Goal: Task Accomplishment & Management: Manage account settings

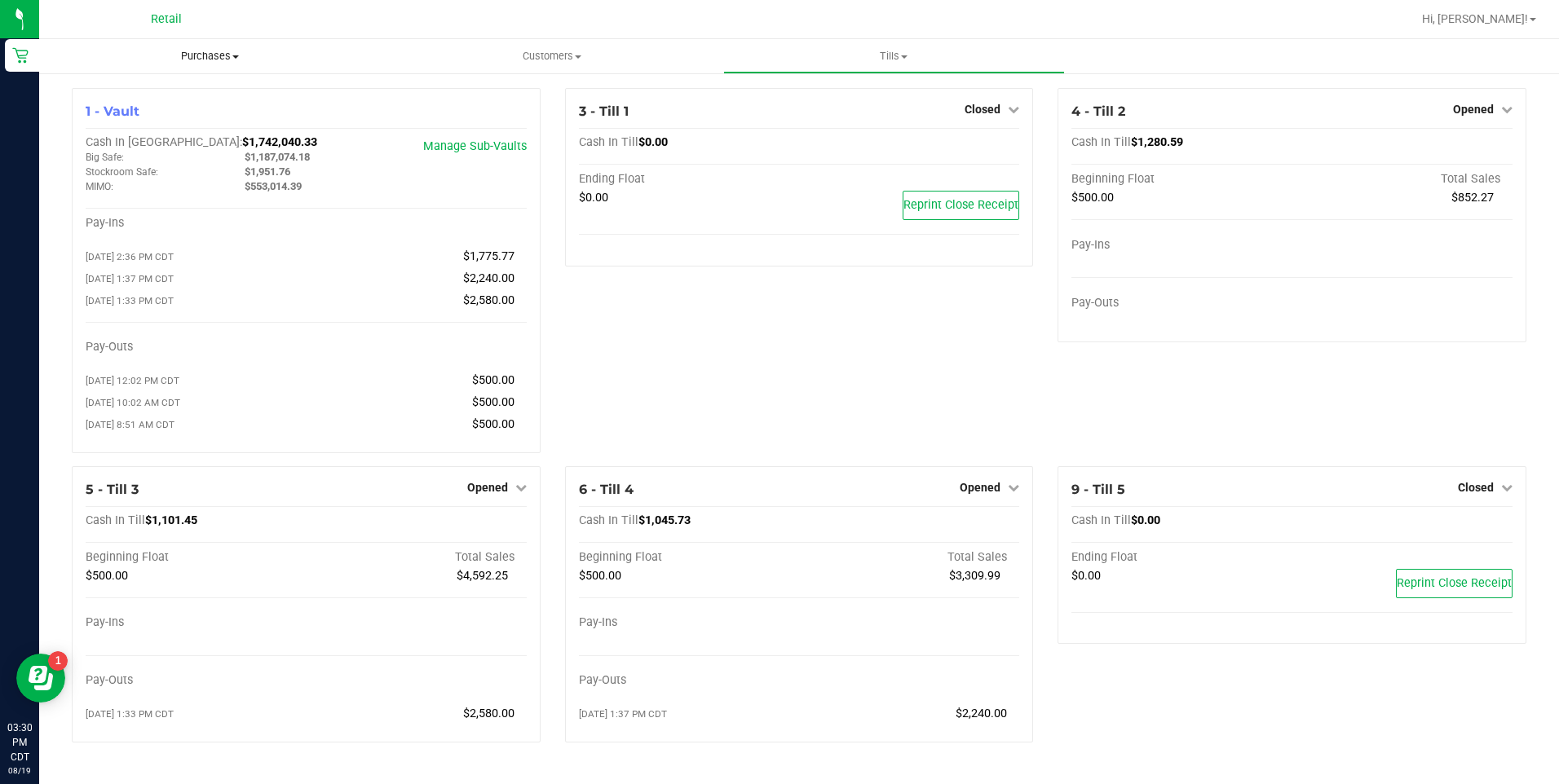
click at [202, 57] on span "Purchases" at bounding box center [210, 56] width 341 height 15
click at [143, 135] on span "All purchases" at bounding box center [97, 137] width 116 height 14
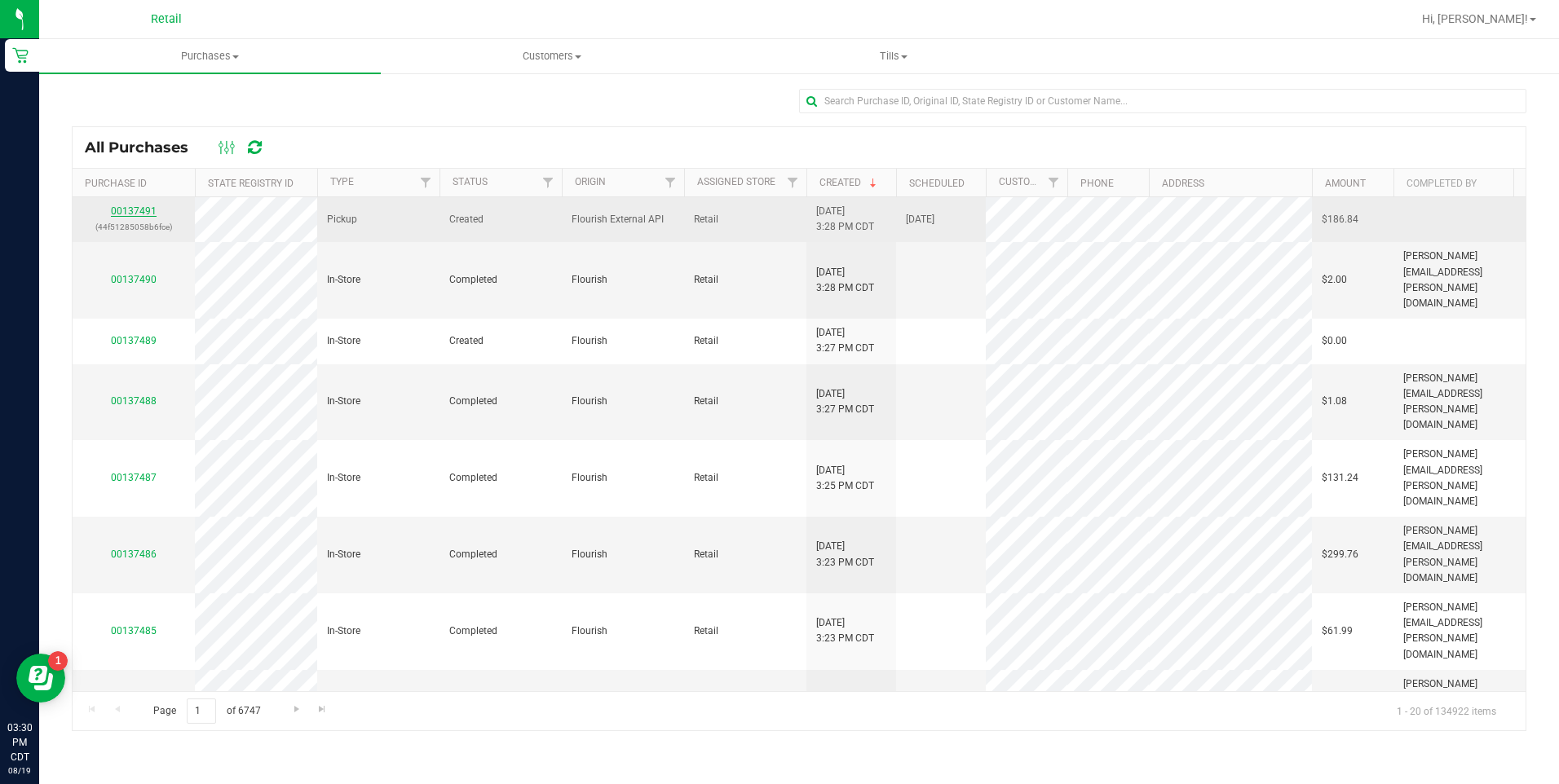
click at [141, 207] on link "00137491" at bounding box center [134, 210] width 45 height 11
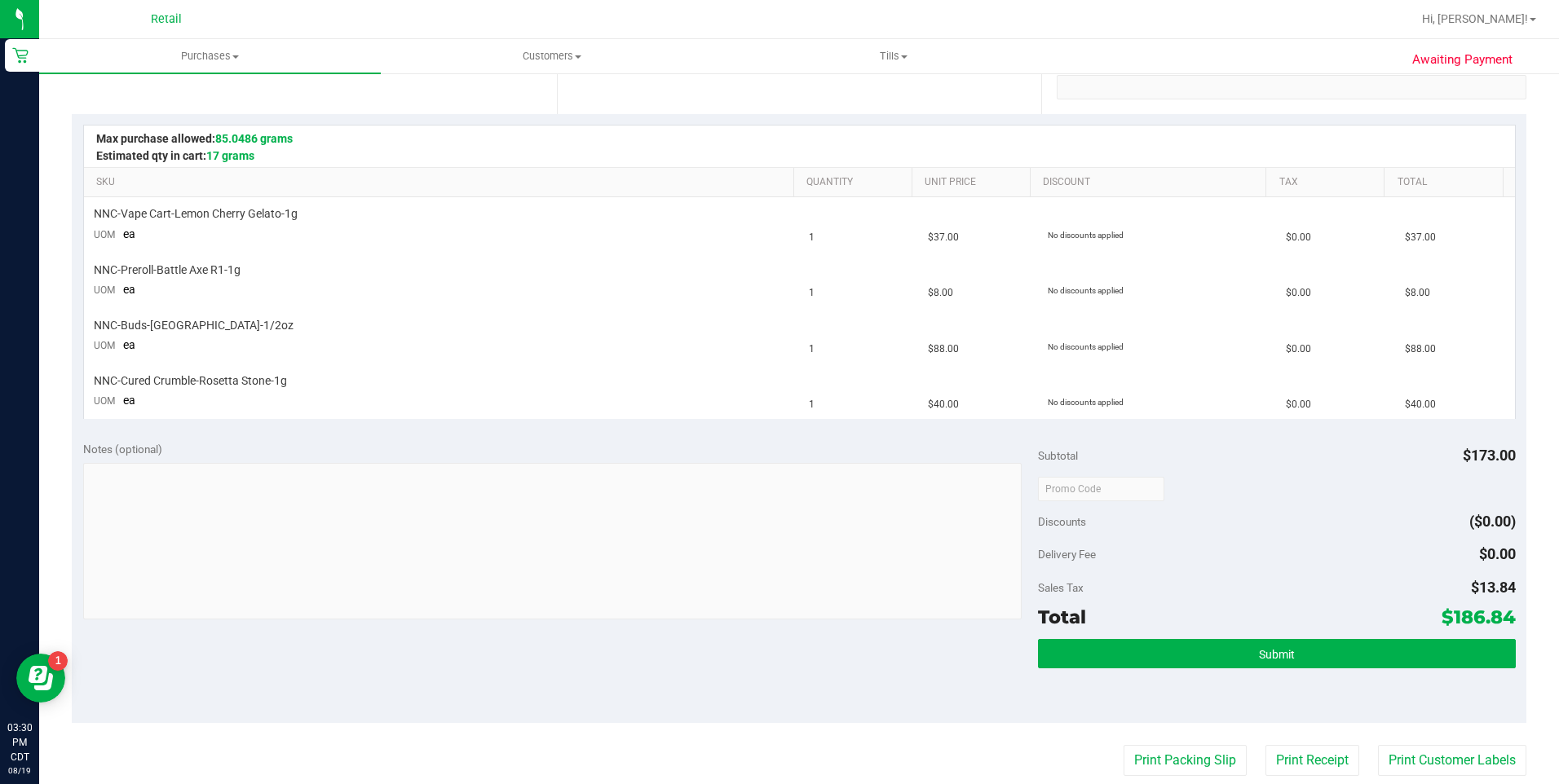
scroll to position [326, 0]
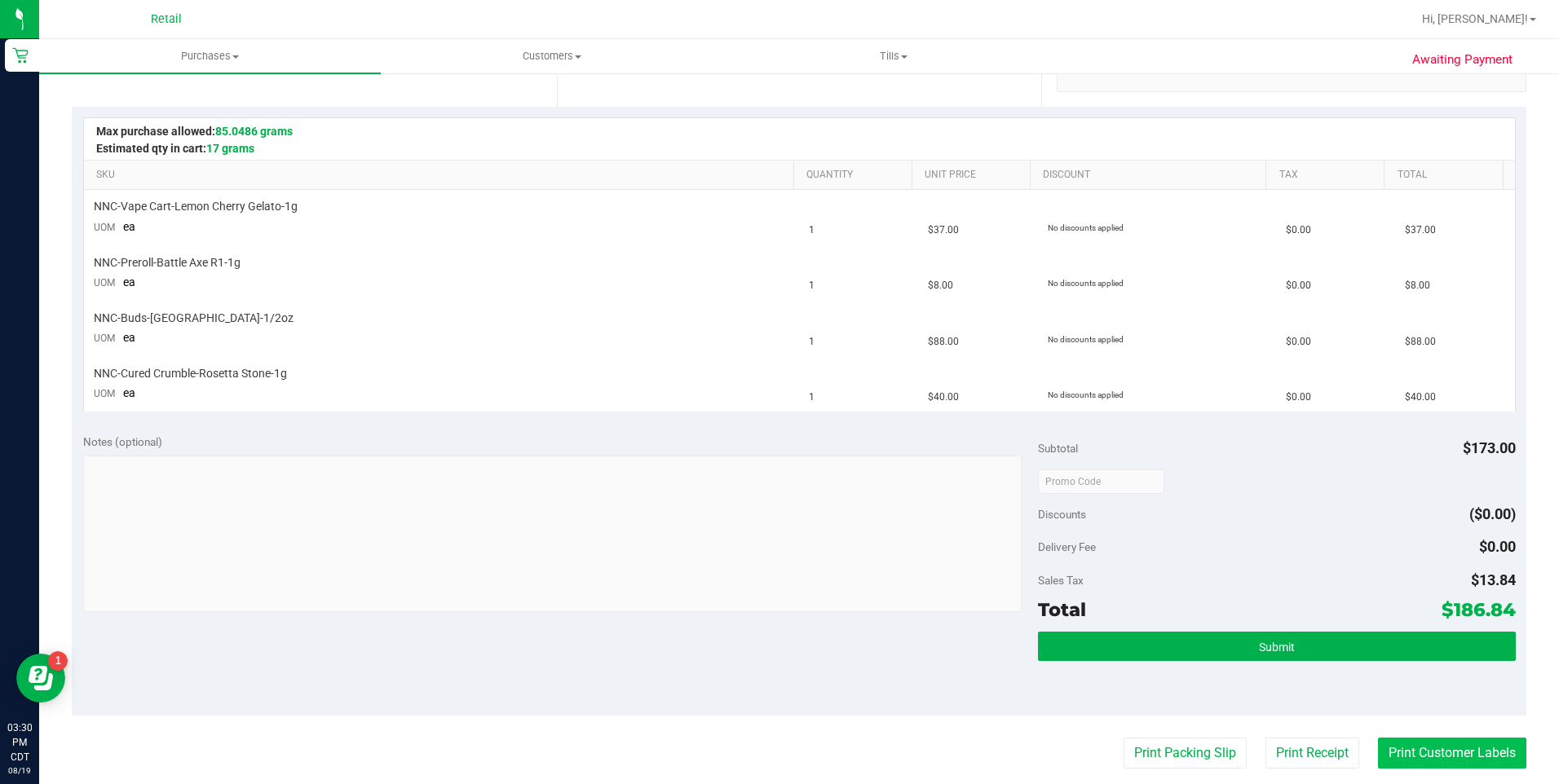
click at [1412, 762] on button "Print Customer Labels" at bounding box center [1452, 753] width 148 height 31
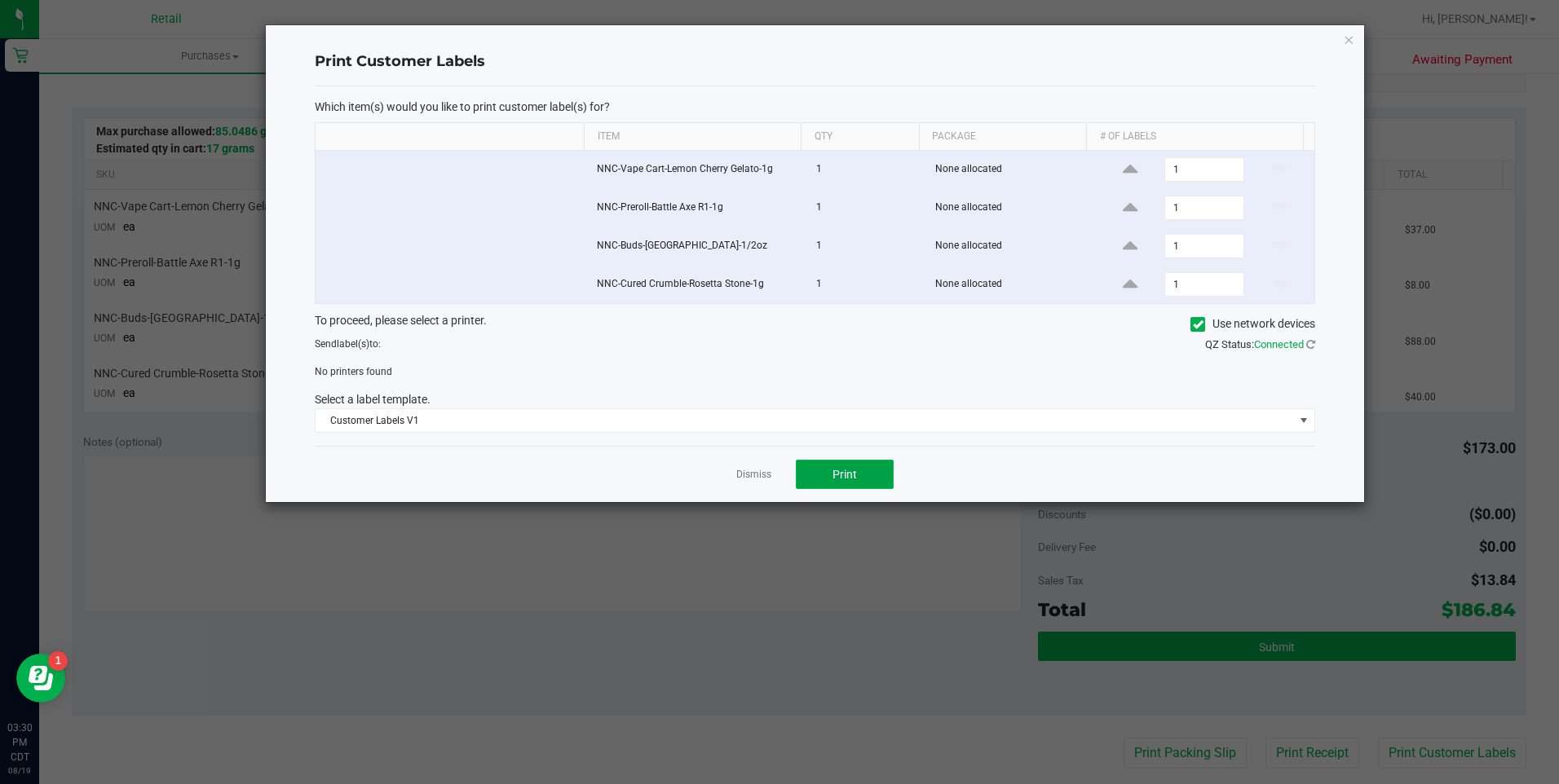
click at [861, 479] on button "Print" at bounding box center [845, 475] width 98 height 30
click at [1197, 325] on icon at bounding box center [1198, 325] width 10 height 0
click at [0, 0] on input "Use network devices" at bounding box center [0, 0] width 0 height 0
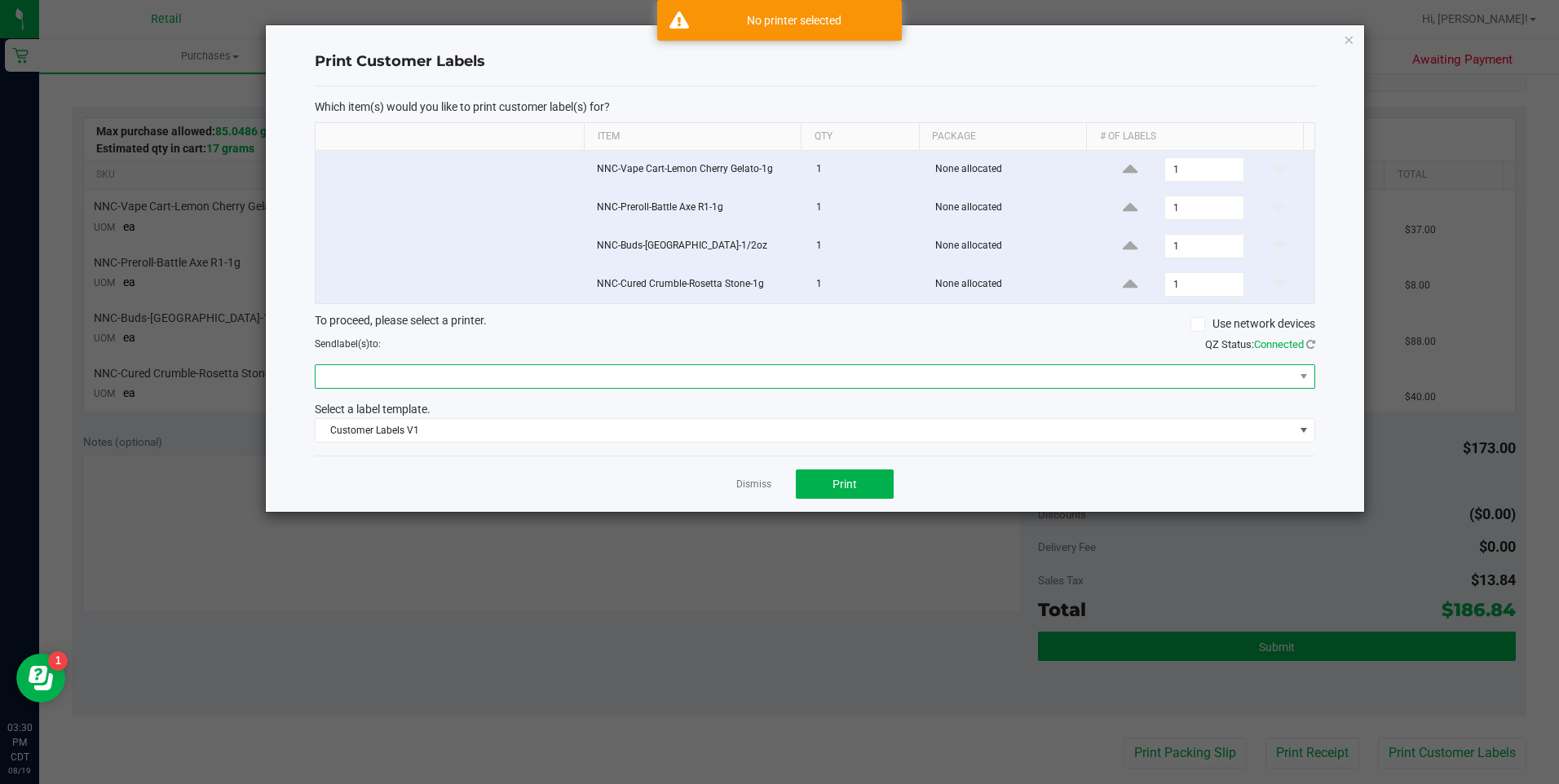
click at [458, 383] on span at bounding box center [804, 376] width 978 height 23
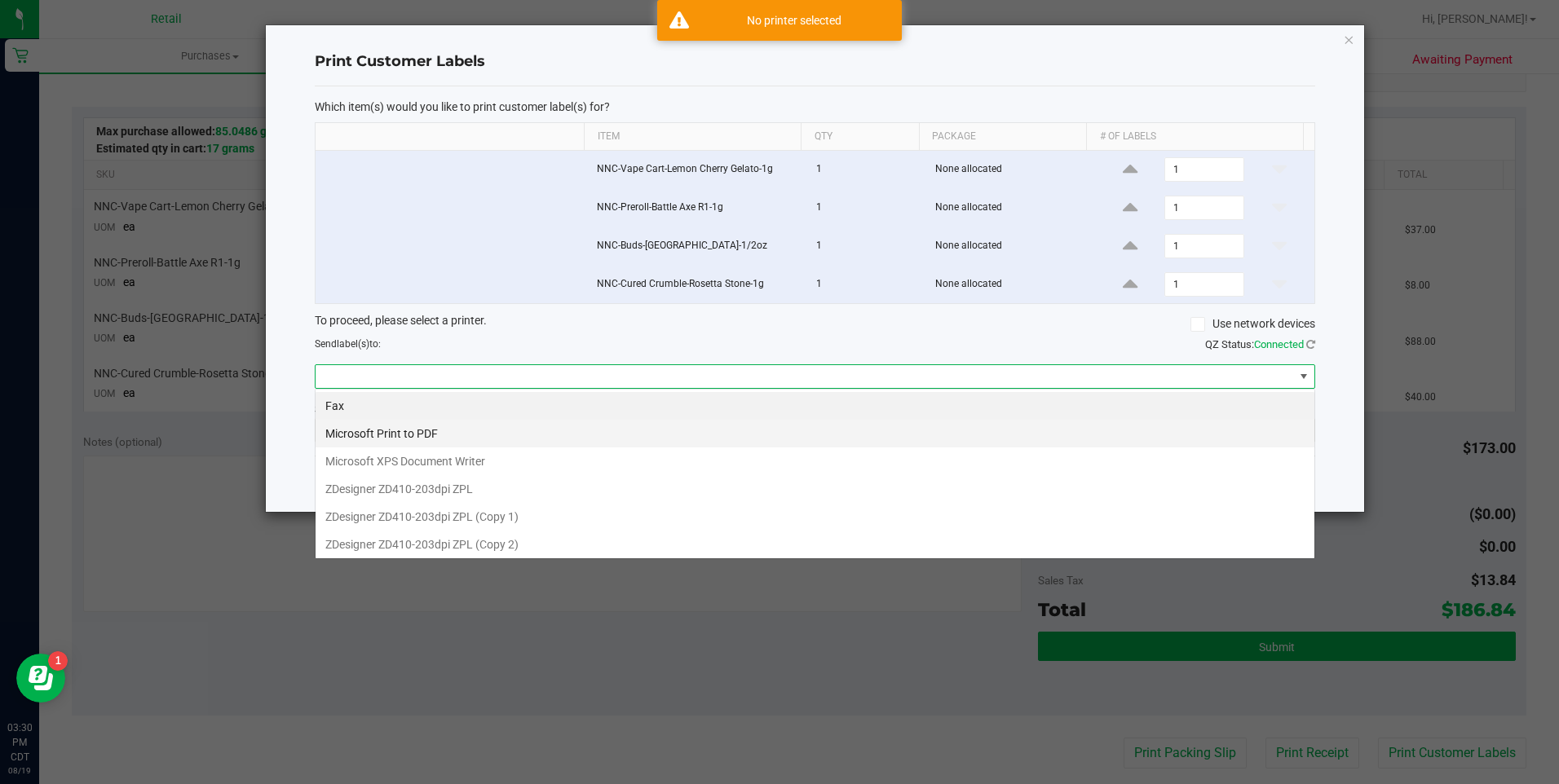
scroll to position [24, 1000]
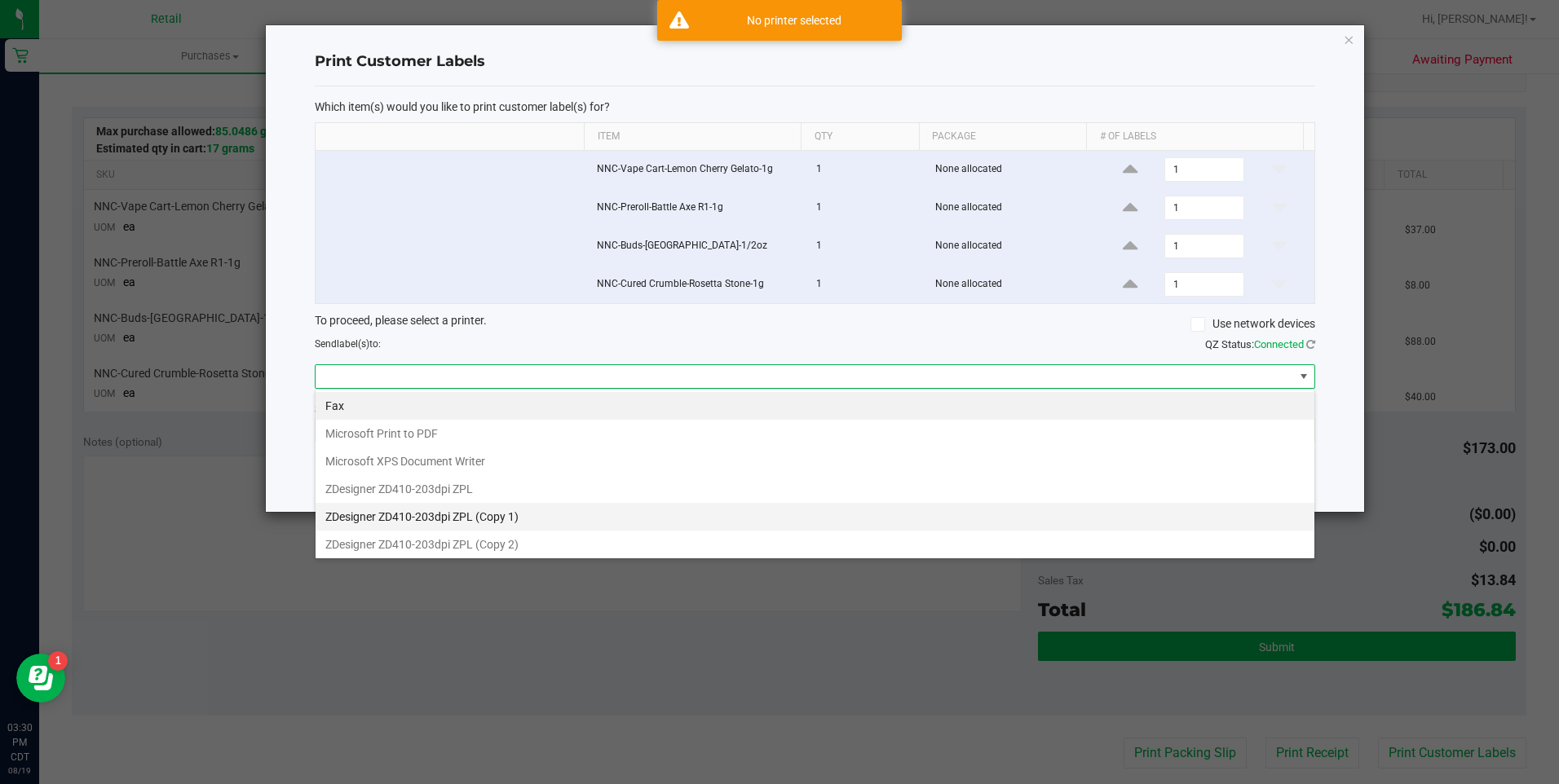
click at [455, 516] on 1\) "ZDesigner ZD410-203dpi ZPL (Copy 1)" at bounding box center [815, 517] width 999 height 28
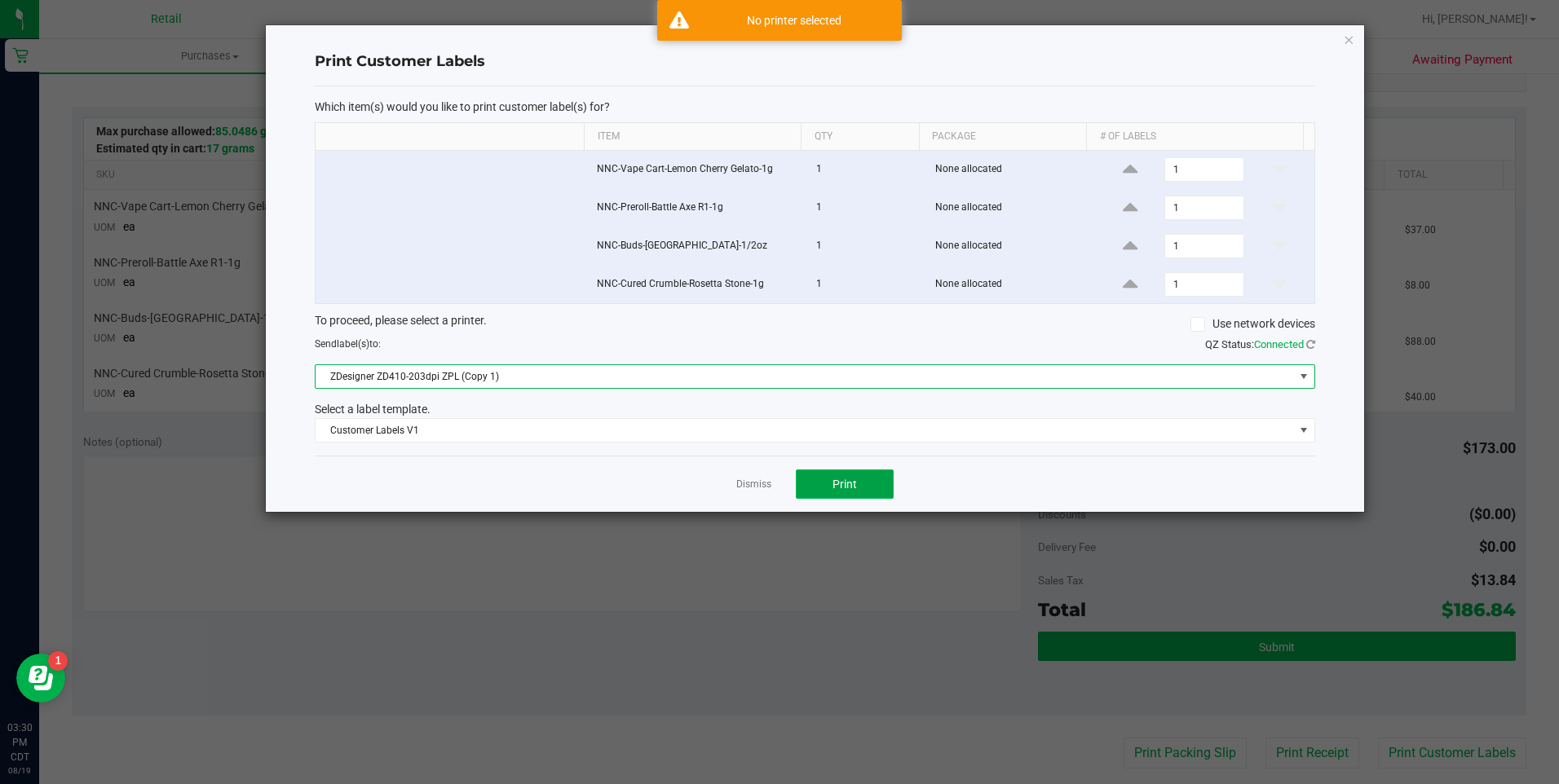
click at [853, 488] on span "Print" at bounding box center [845, 484] width 24 height 13
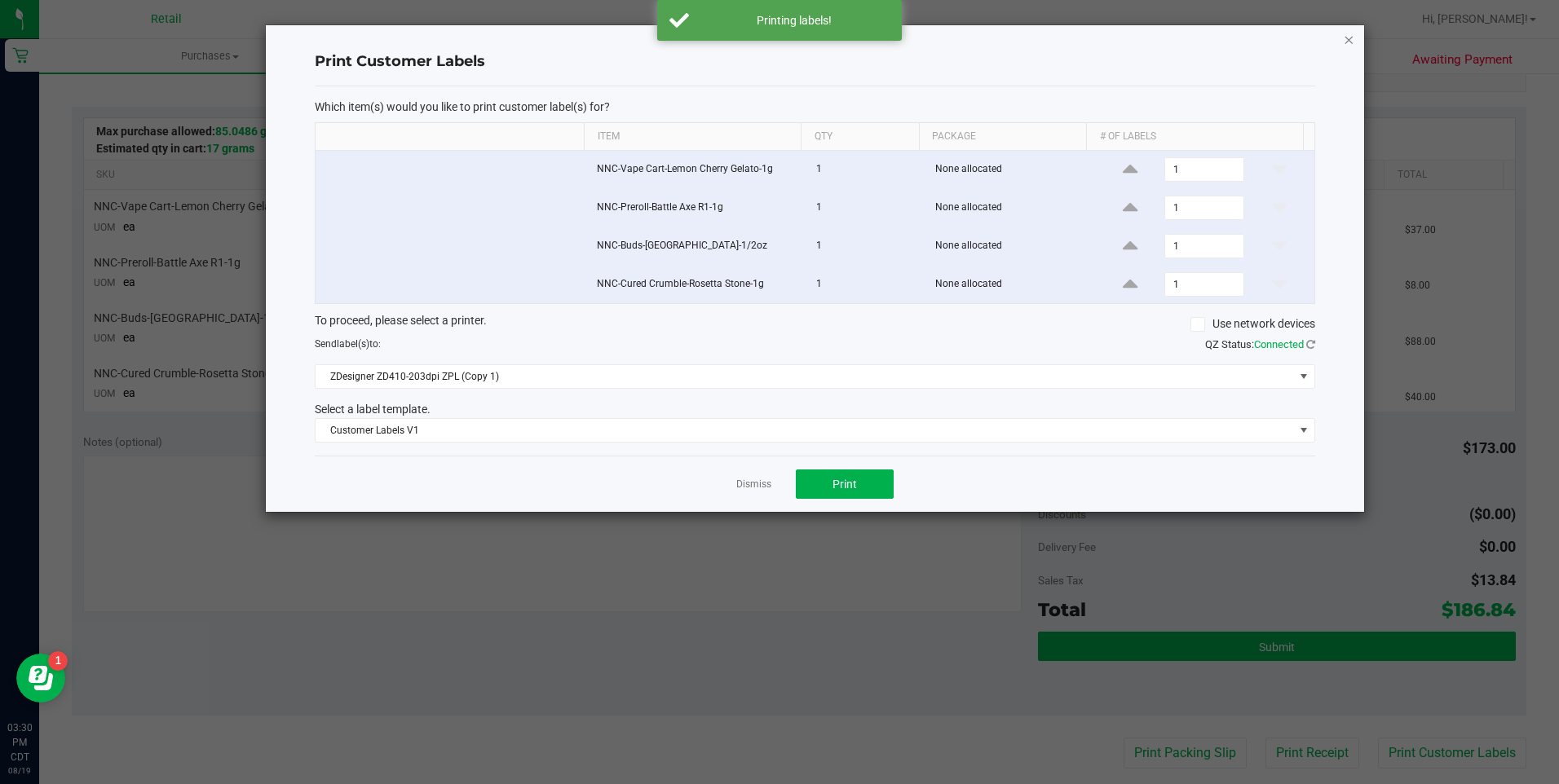
click at [1349, 41] on icon "button" at bounding box center [1349, 39] width 11 height 19
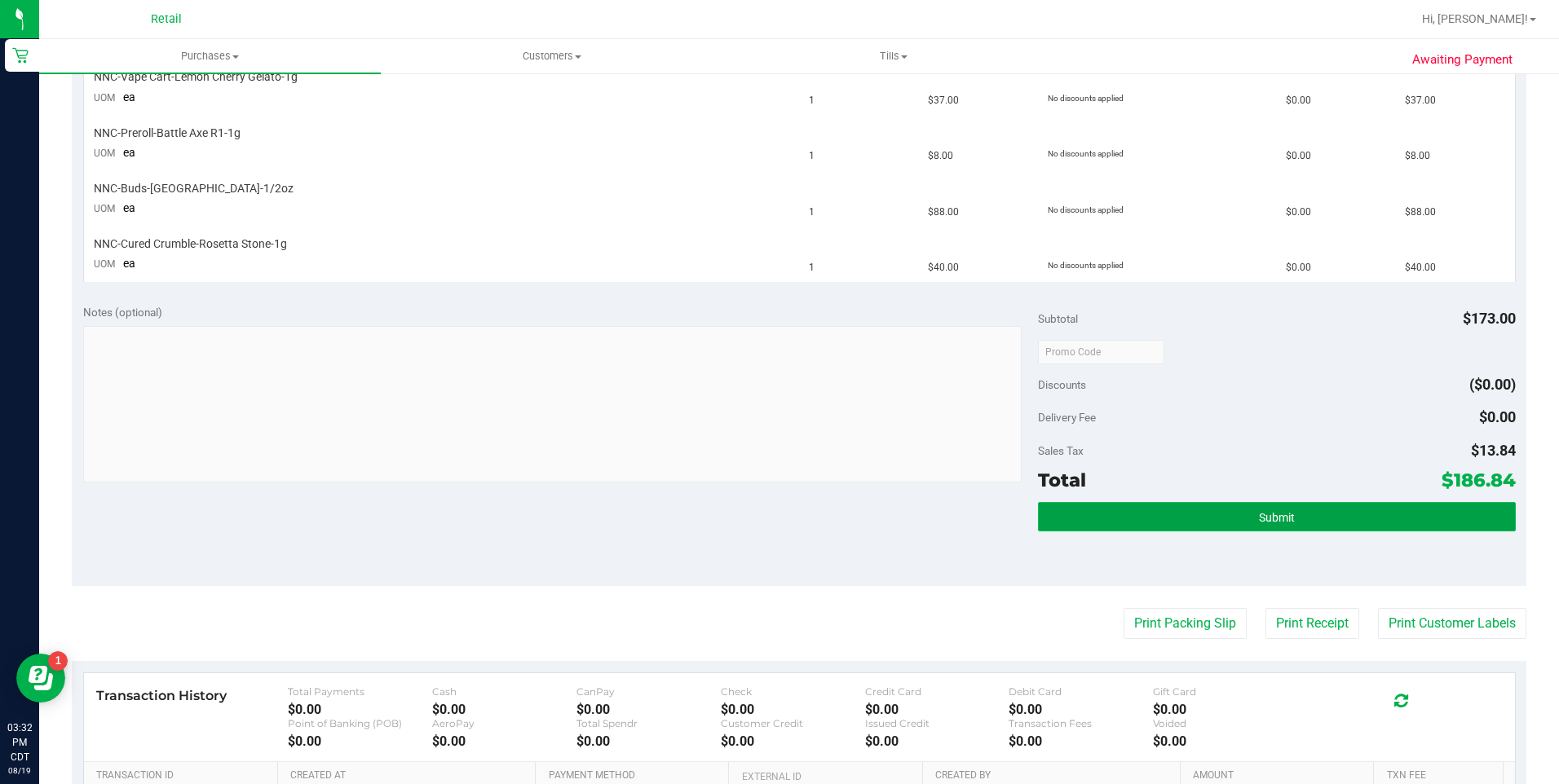
click at [1176, 505] on button "Submit" at bounding box center [1276, 517] width 478 height 30
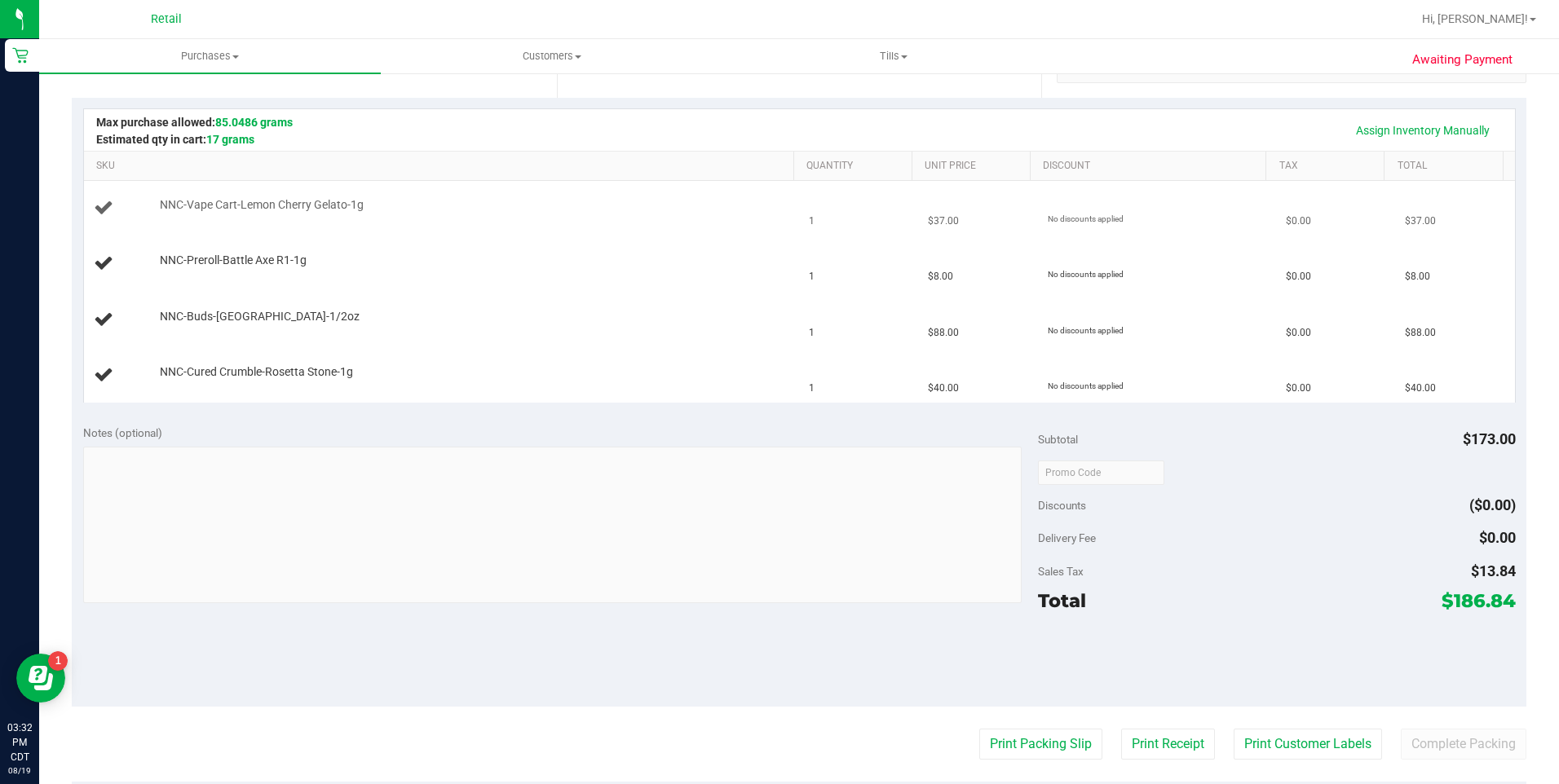
scroll to position [296, 0]
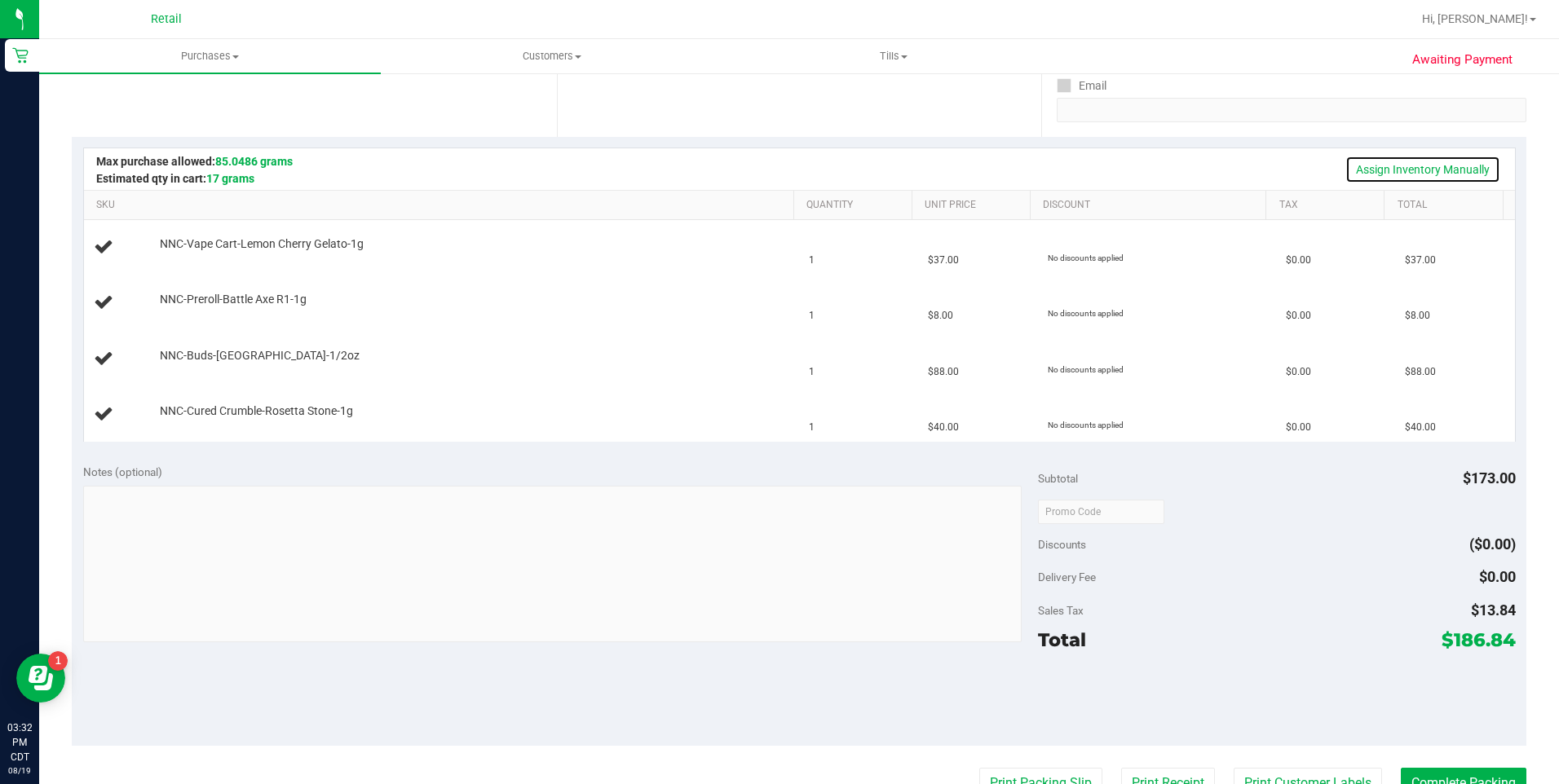
click at [1393, 170] on link "Assign Inventory Manually" at bounding box center [1422, 169] width 155 height 28
click at [187, 262] on td "NNC-Vape Cart-Lemon Cherry Gelato-1g Add Package" at bounding box center [442, 247] width 716 height 55
click at [188, 259] on link "Add Package" at bounding box center [189, 255] width 59 height 11
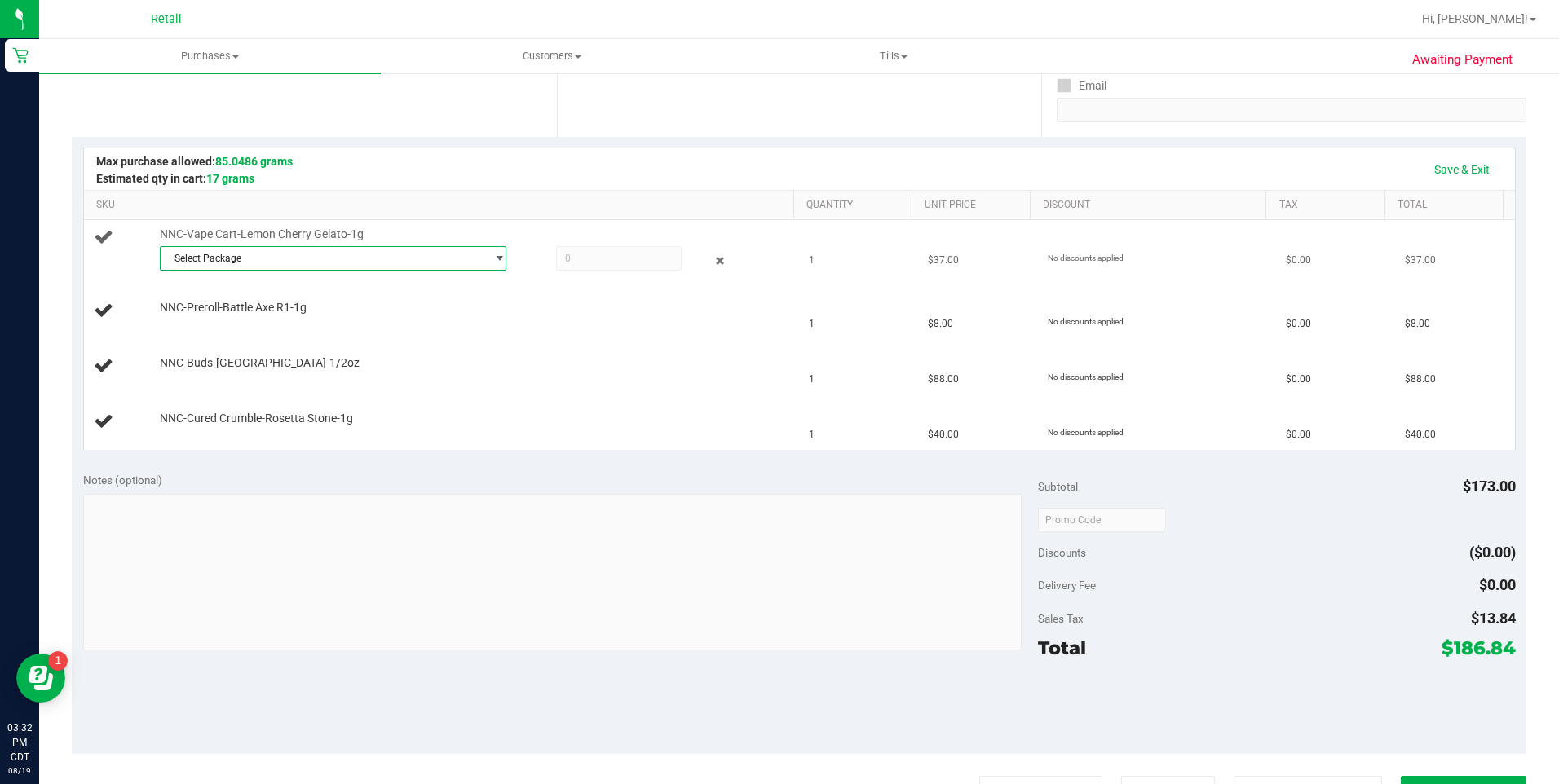
click at [203, 251] on span "Select Package" at bounding box center [323, 258] width 325 height 23
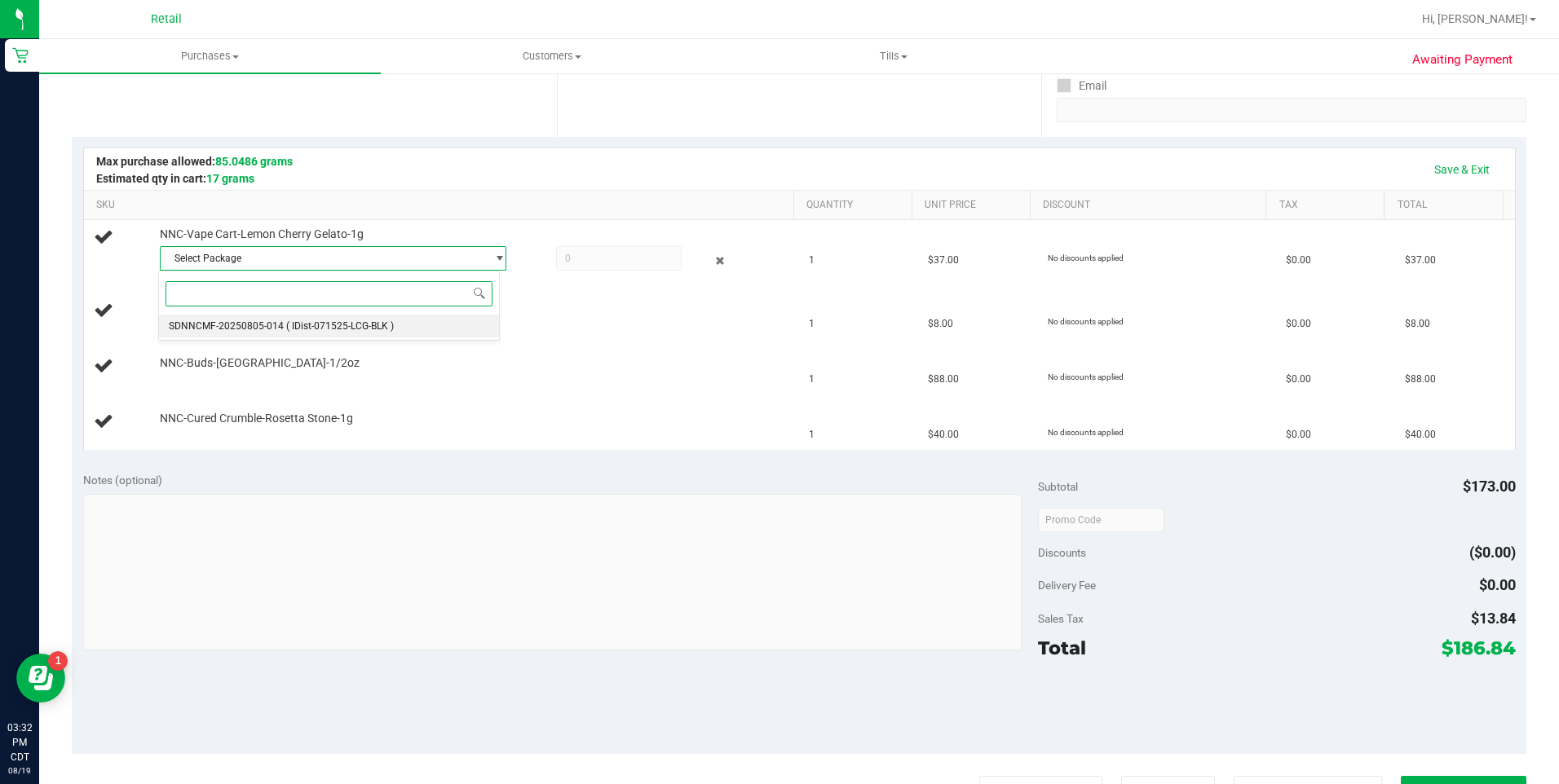
drag, startPoint x: 210, startPoint y: 322, endPoint x: 255, endPoint y: 304, distance: 48.5
click at [214, 320] on span "SDNNCMF-20250805-014" at bounding box center [226, 326] width 115 height 11
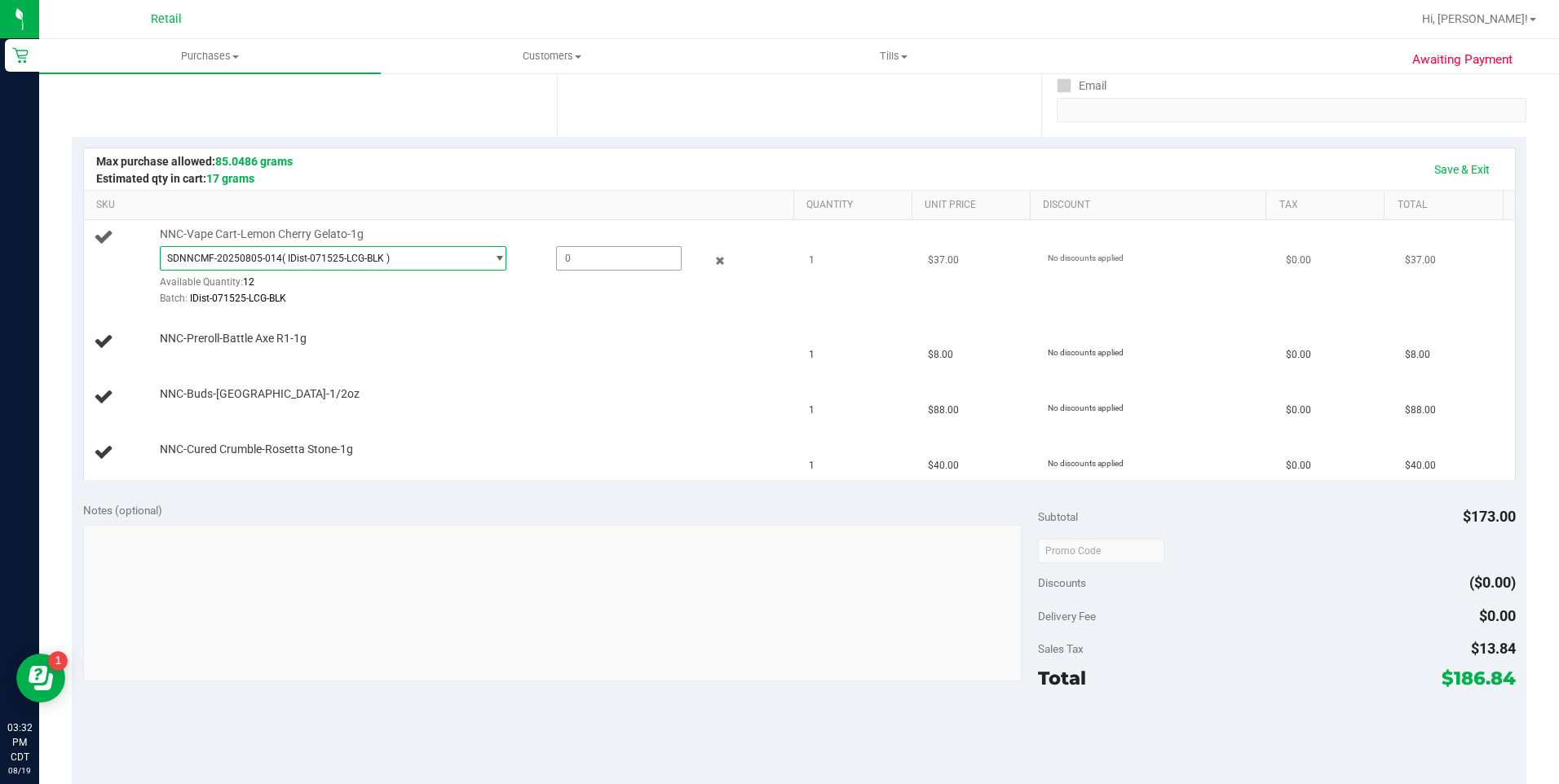
click at [608, 258] on span at bounding box center [619, 258] width 126 height 24
type input "1"
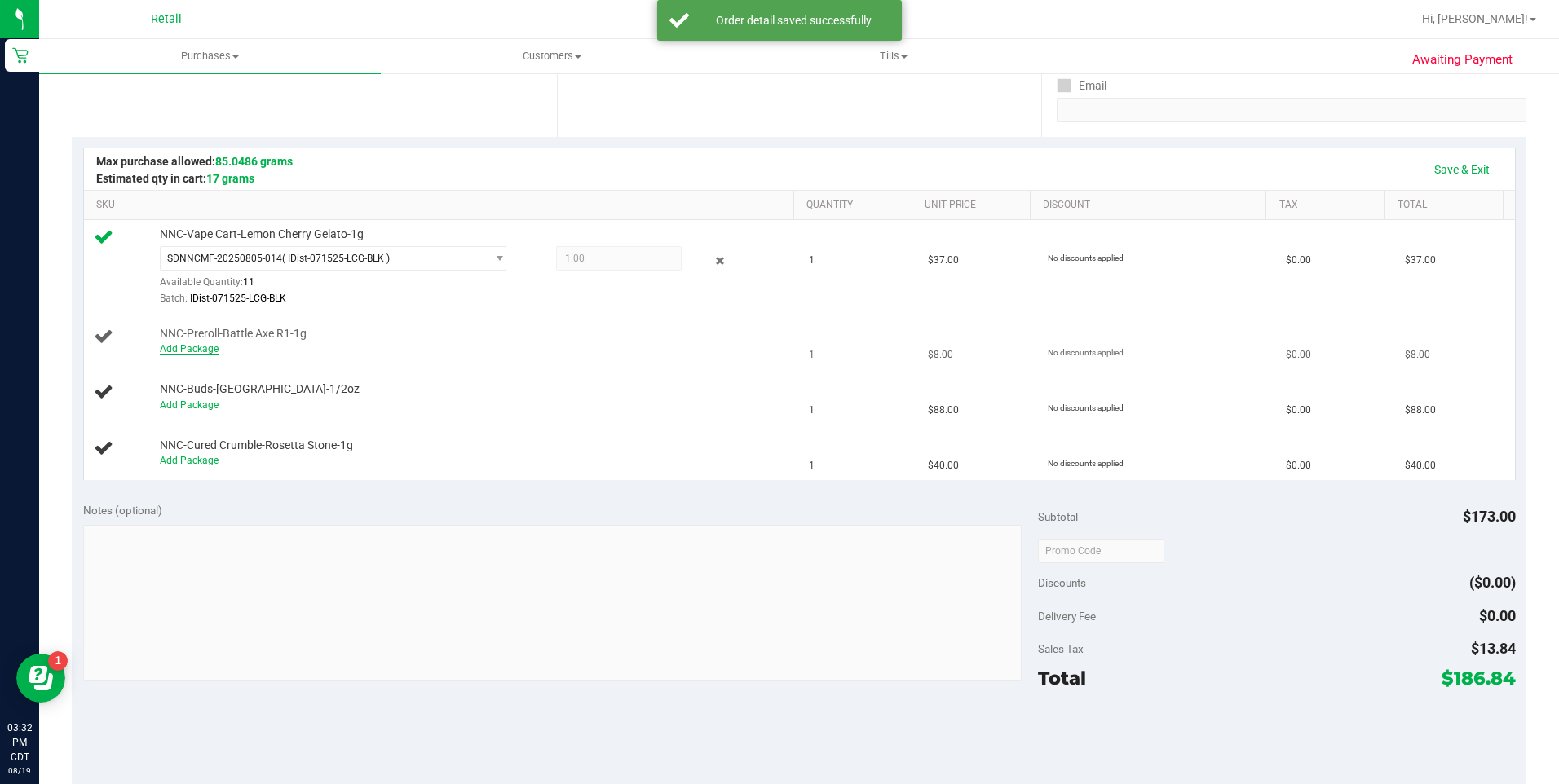
click at [191, 350] on link "Add Package" at bounding box center [189, 348] width 59 height 11
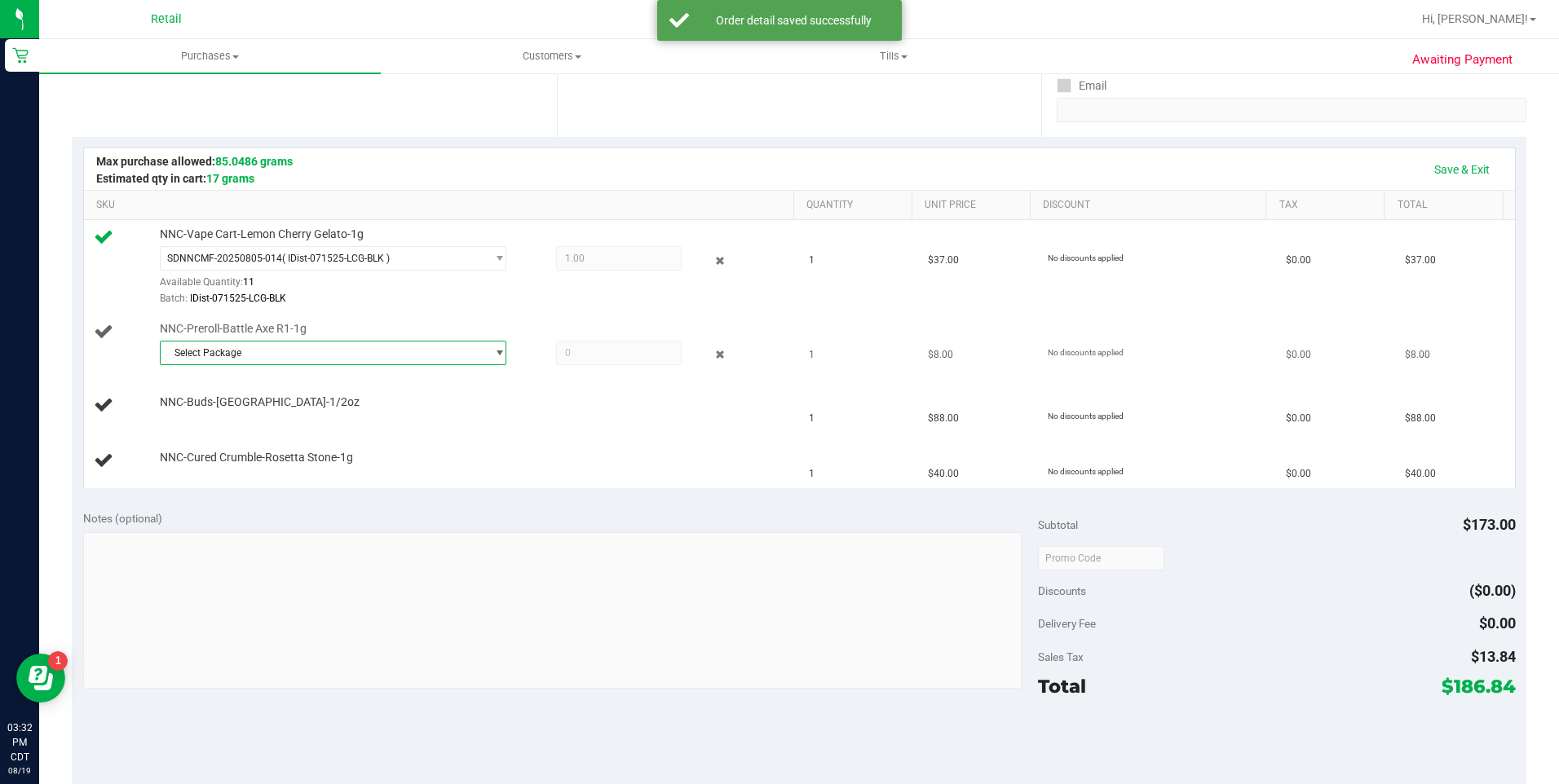
click at [485, 353] on span "select" at bounding box center [494, 353] width 20 height 23
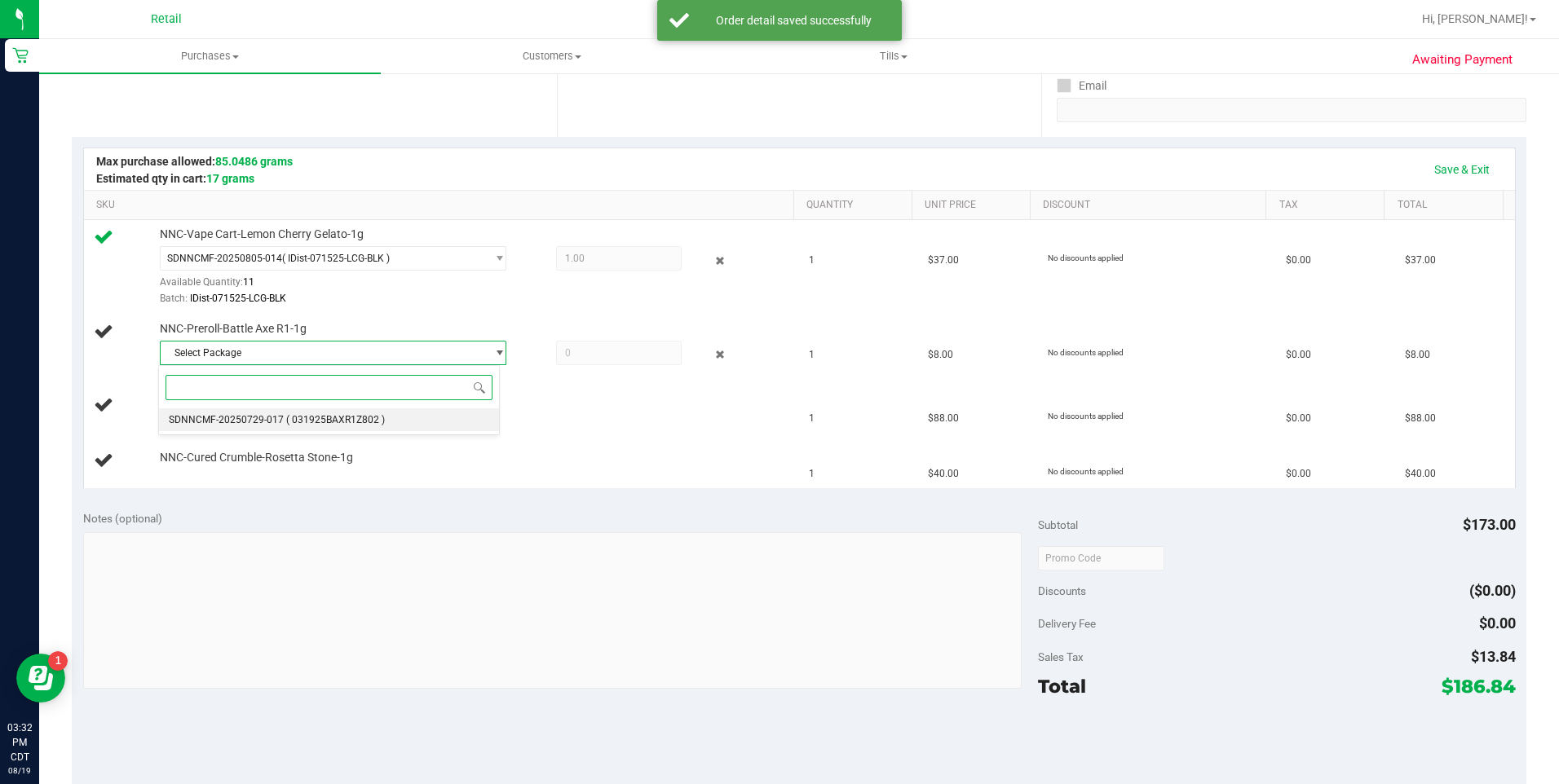
click at [417, 417] on li "SDNNCMF-20250729-017 ( 031925BAXR1Z802 )" at bounding box center [328, 420] width 339 height 23
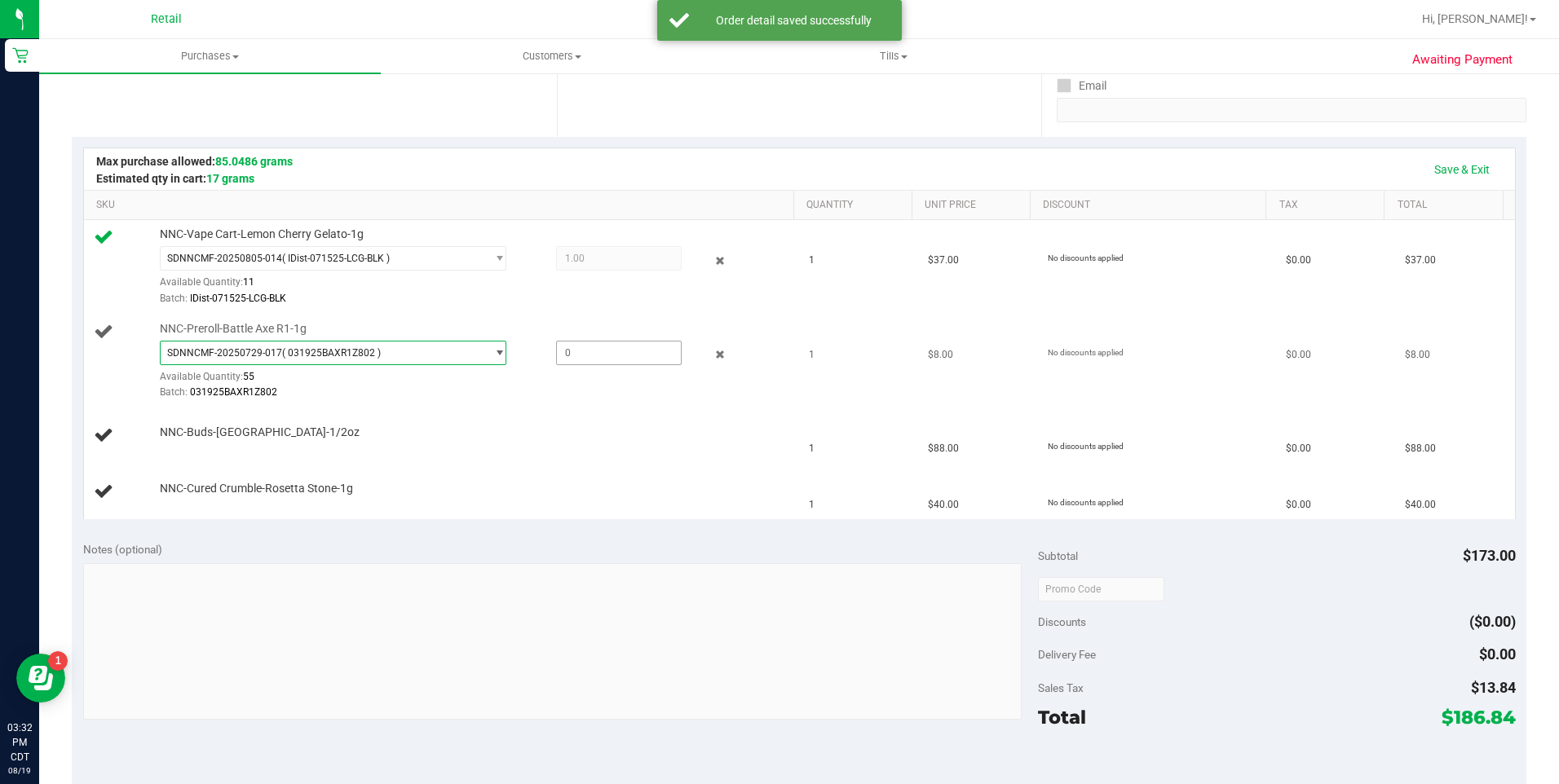
click at [588, 349] on span at bounding box center [619, 353] width 126 height 24
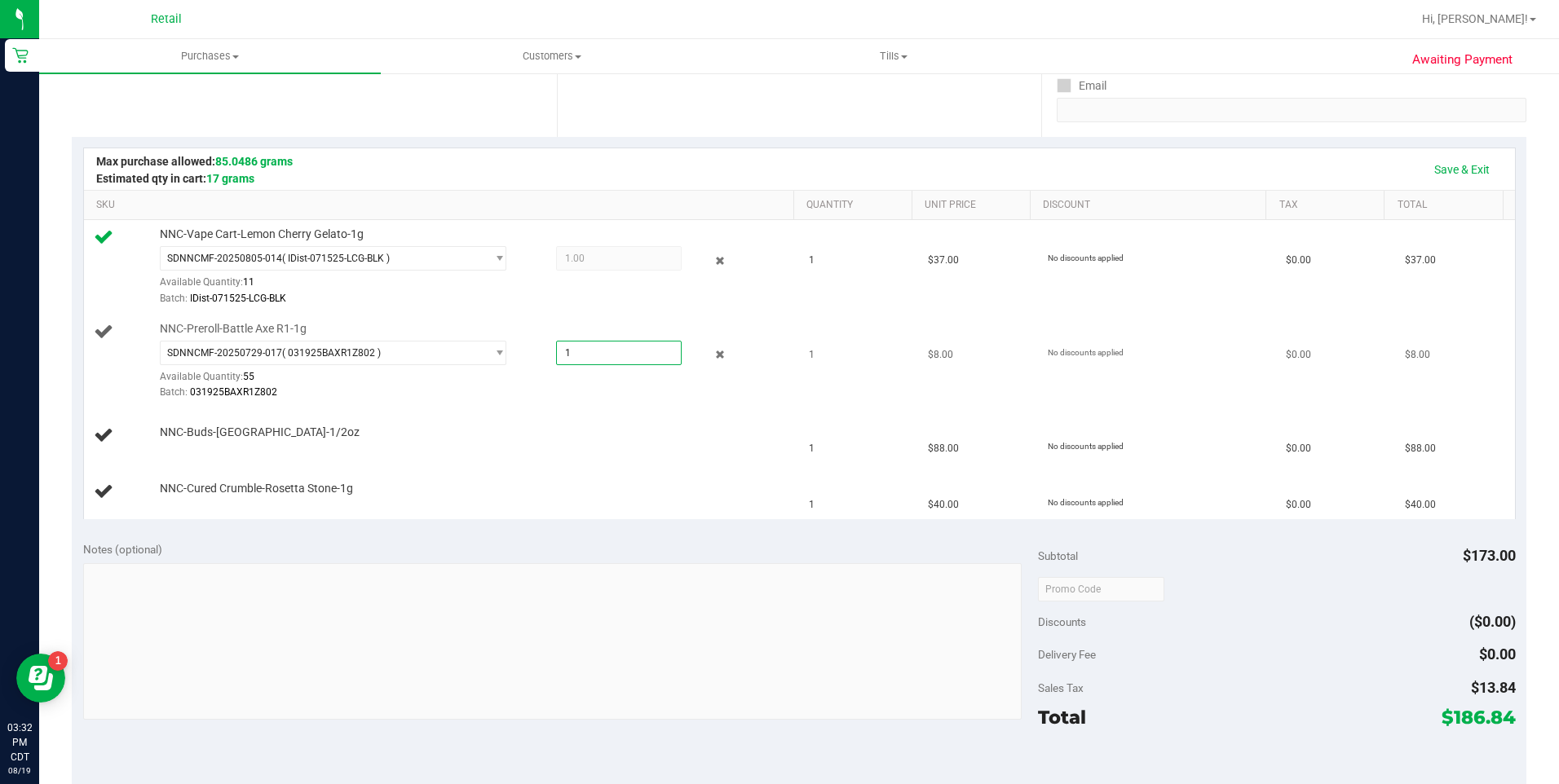
type input "1"
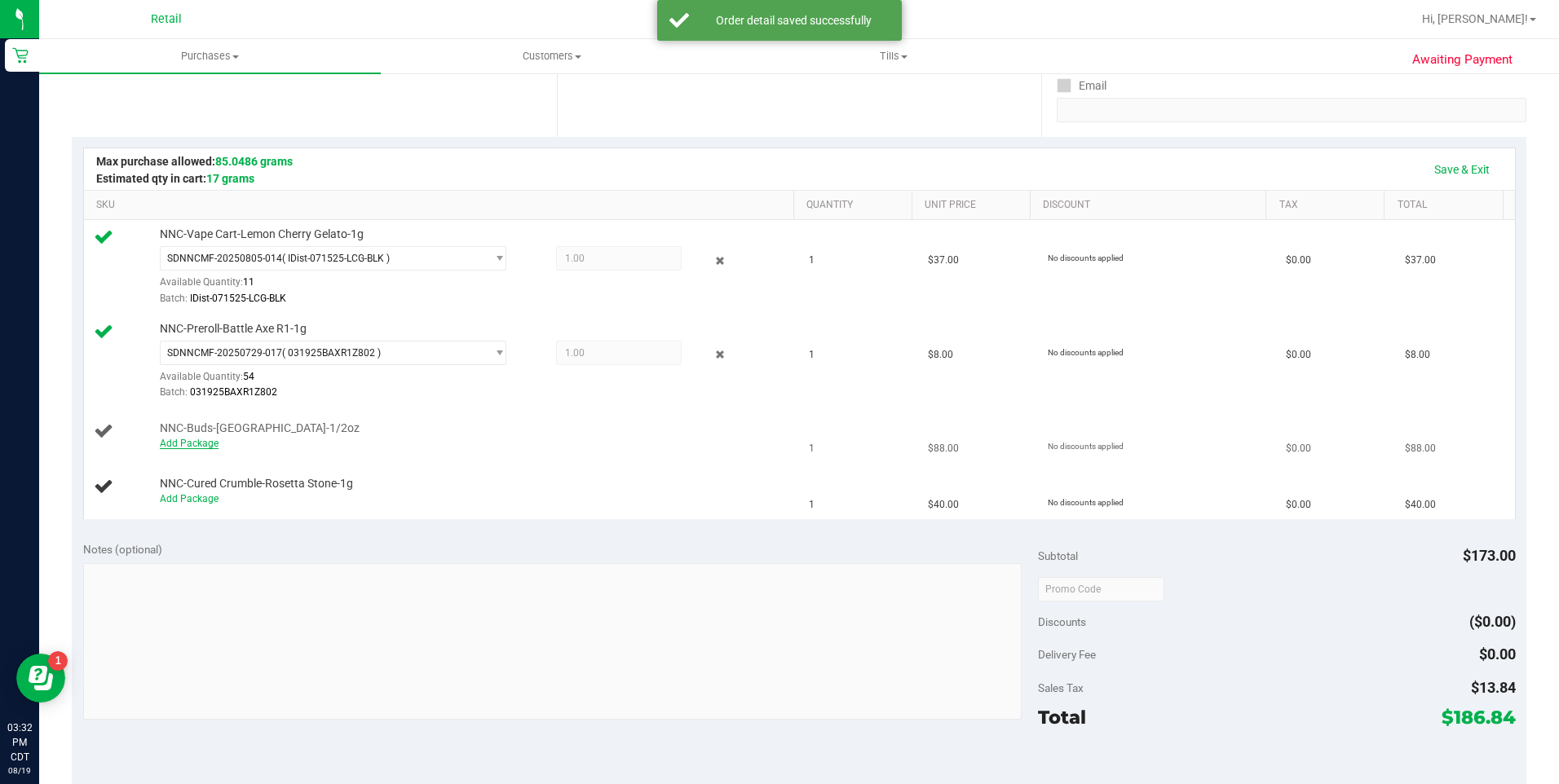
click at [197, 448] on link "Add Package" at bounding box center [189, 443] width 59 height 11
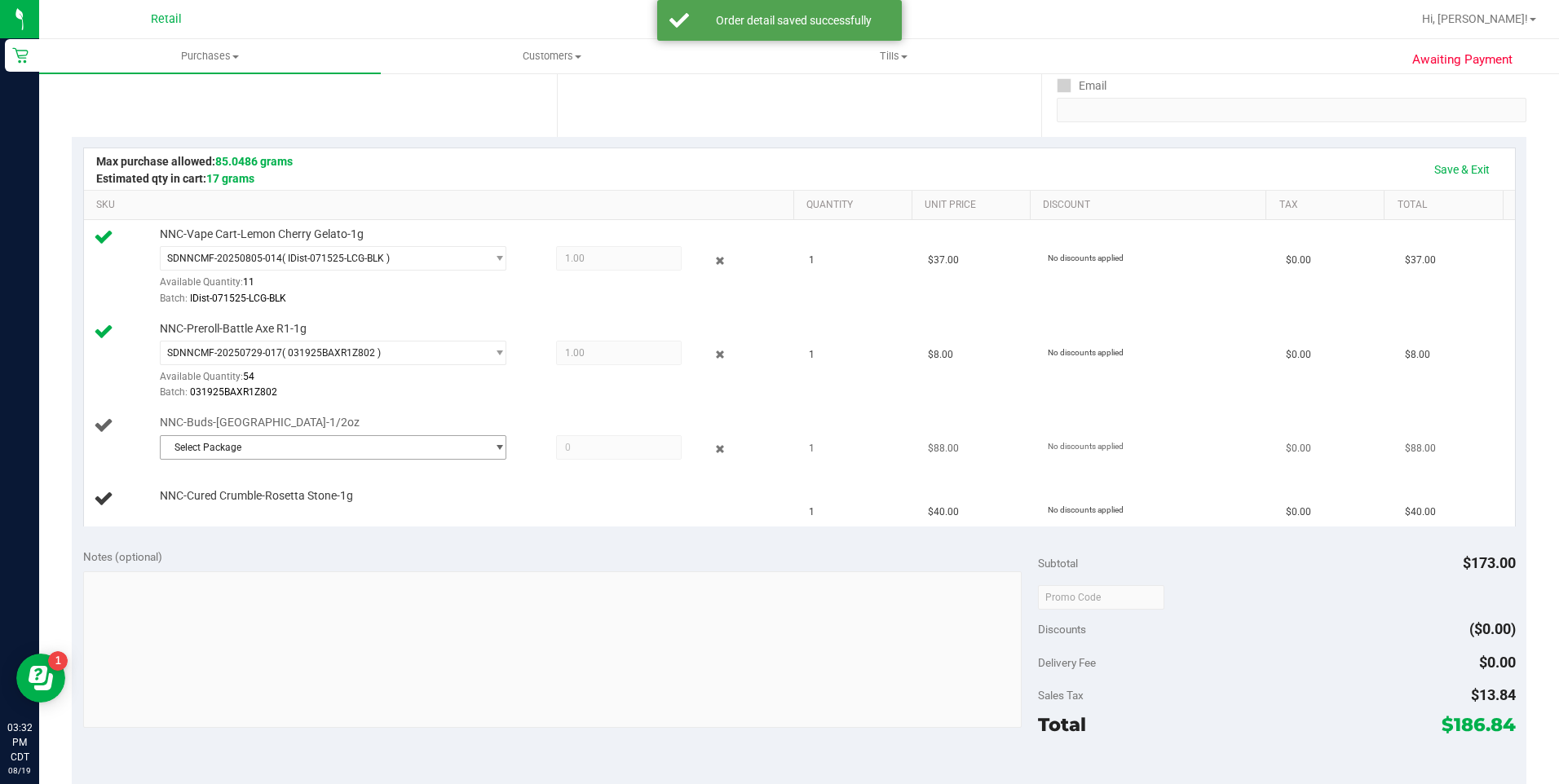
click at [261, 437] on span "Select Package" at bounding box center [323, 447] width 325 height 23
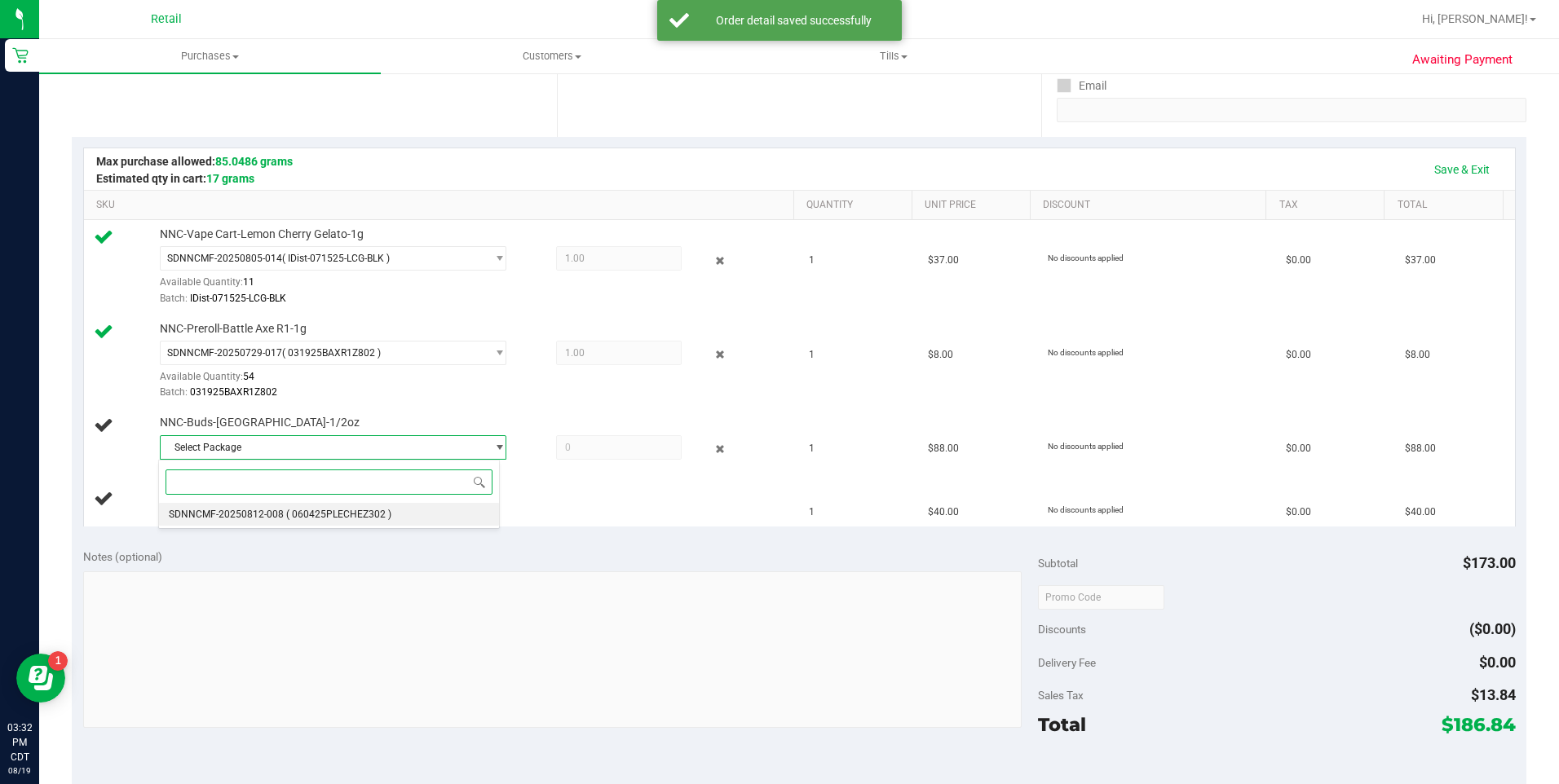
click at [246, 511] on span "SDNNCMF-20250812-008" at bounding box center [226, 514] width 115 height 11
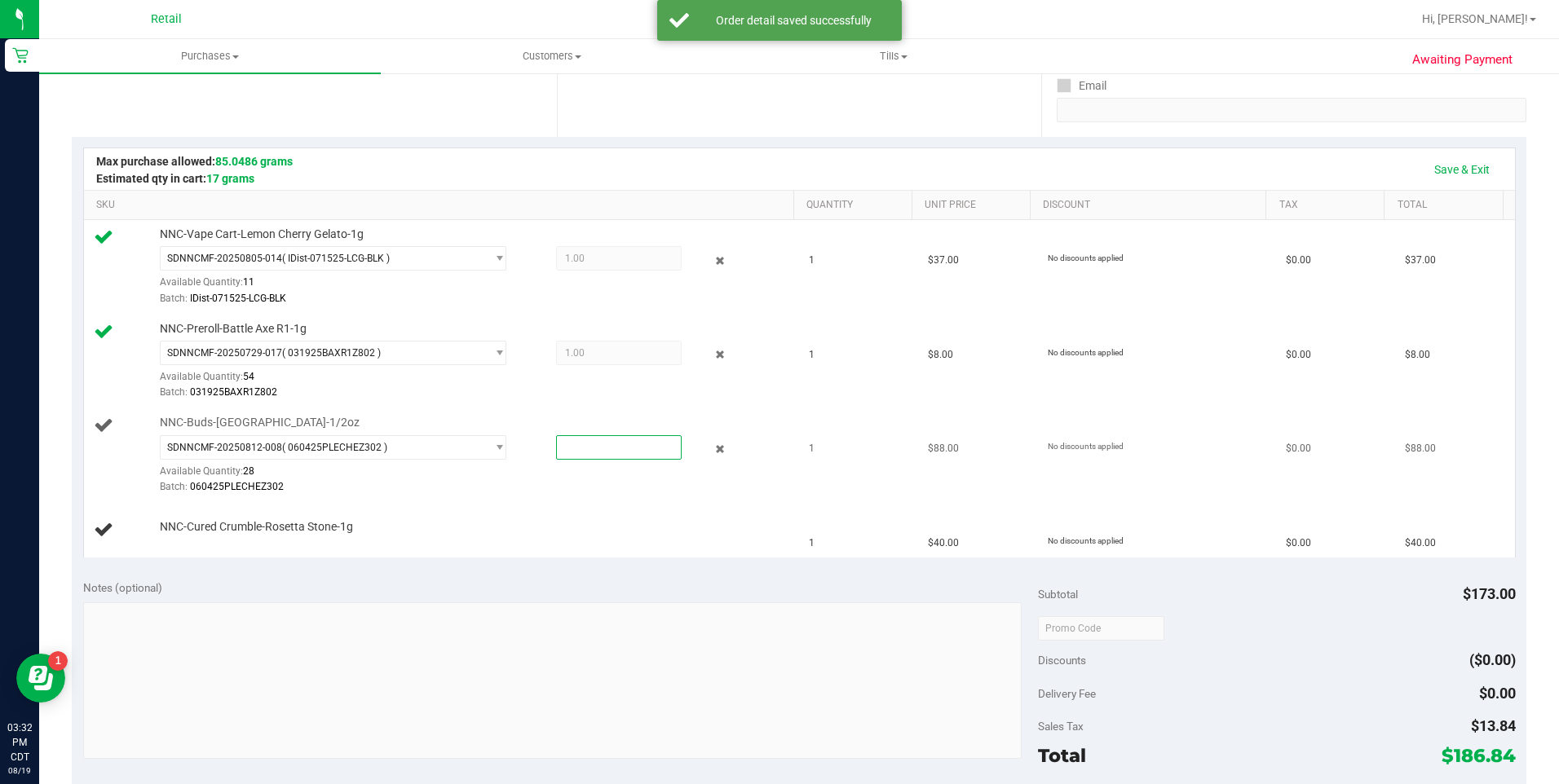
click at [588, 437] on span at bounding box center [619, 448] width 126 height 24
type input "1"
click at [200, 537] on link "Add Package" at bounding box center [189, 538] width 59 height 11
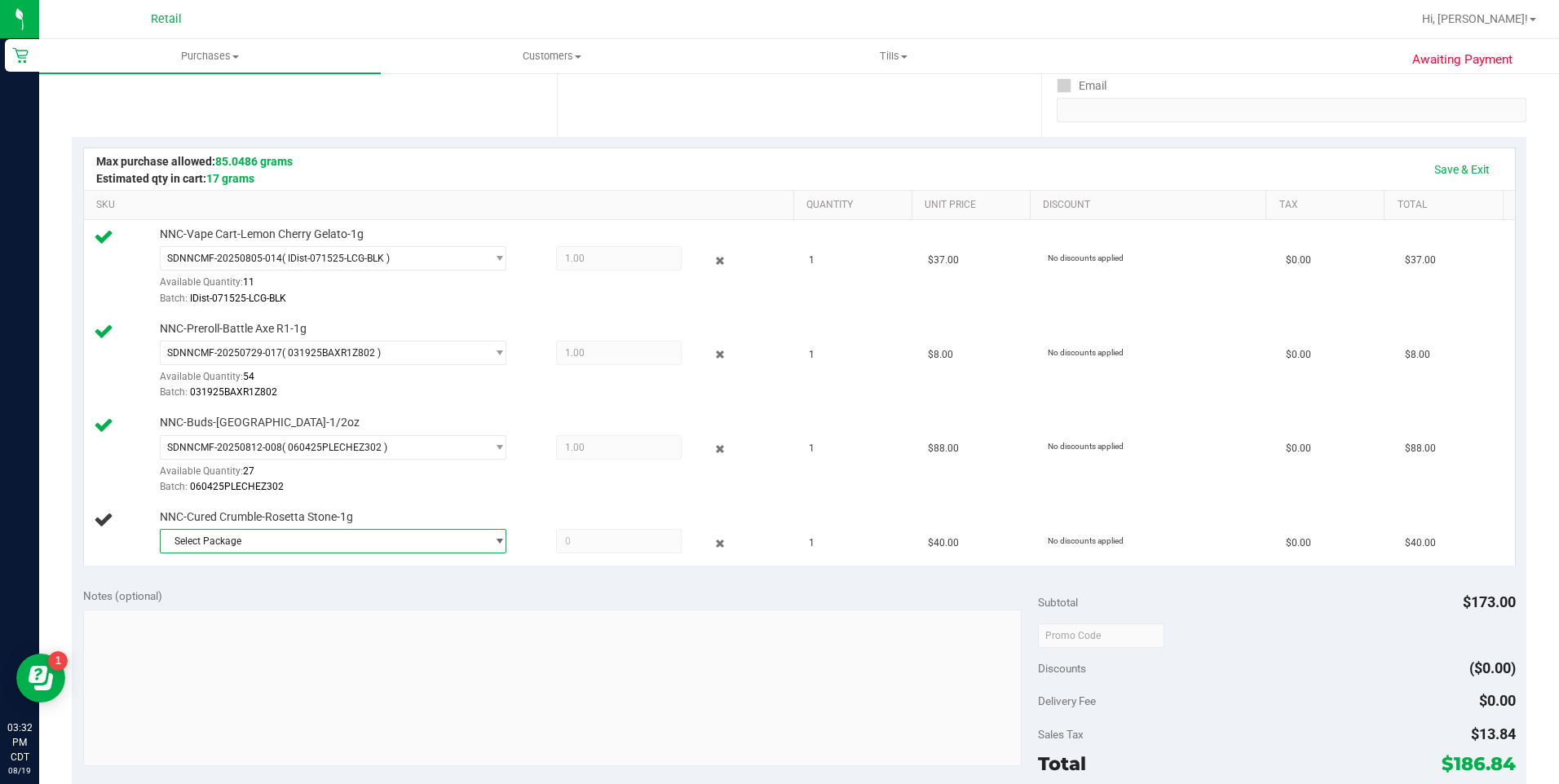
click at [229, 536] on span "Select Package" at bounding box center [323, 541] width 325 height 23
click at [218, 614] on span "SDNNCMF-20250220-007" at bounding box center [226, 609] width 115 height 11
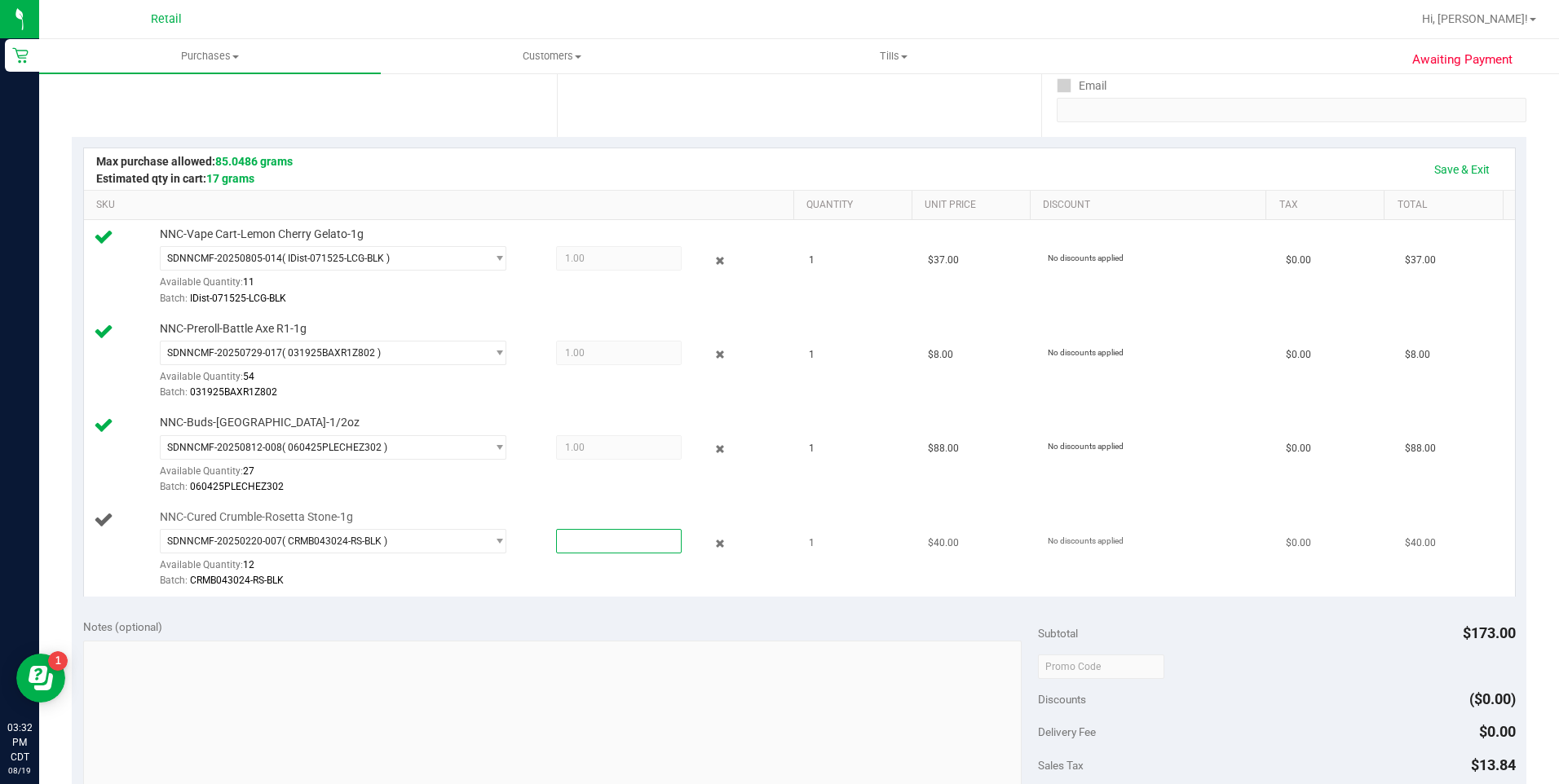
click at [581, 546] on span at bounding box center [619, 541] width 126 height 24
type input "1"
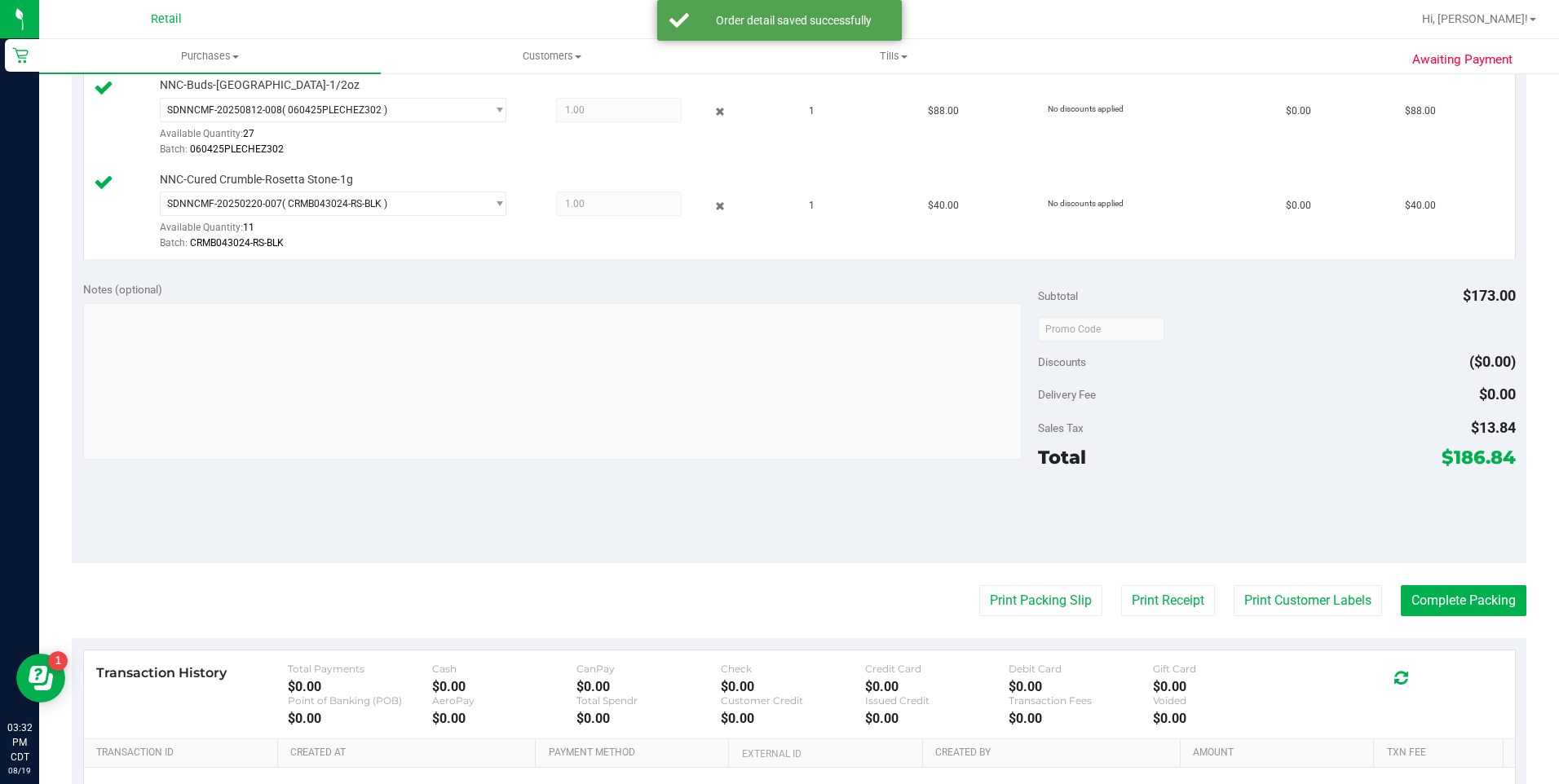
scroll to position [634, 0]
click at [1420, 605] on button "Complete Packing" at bounding box center [1464, 599] width 126 height 31
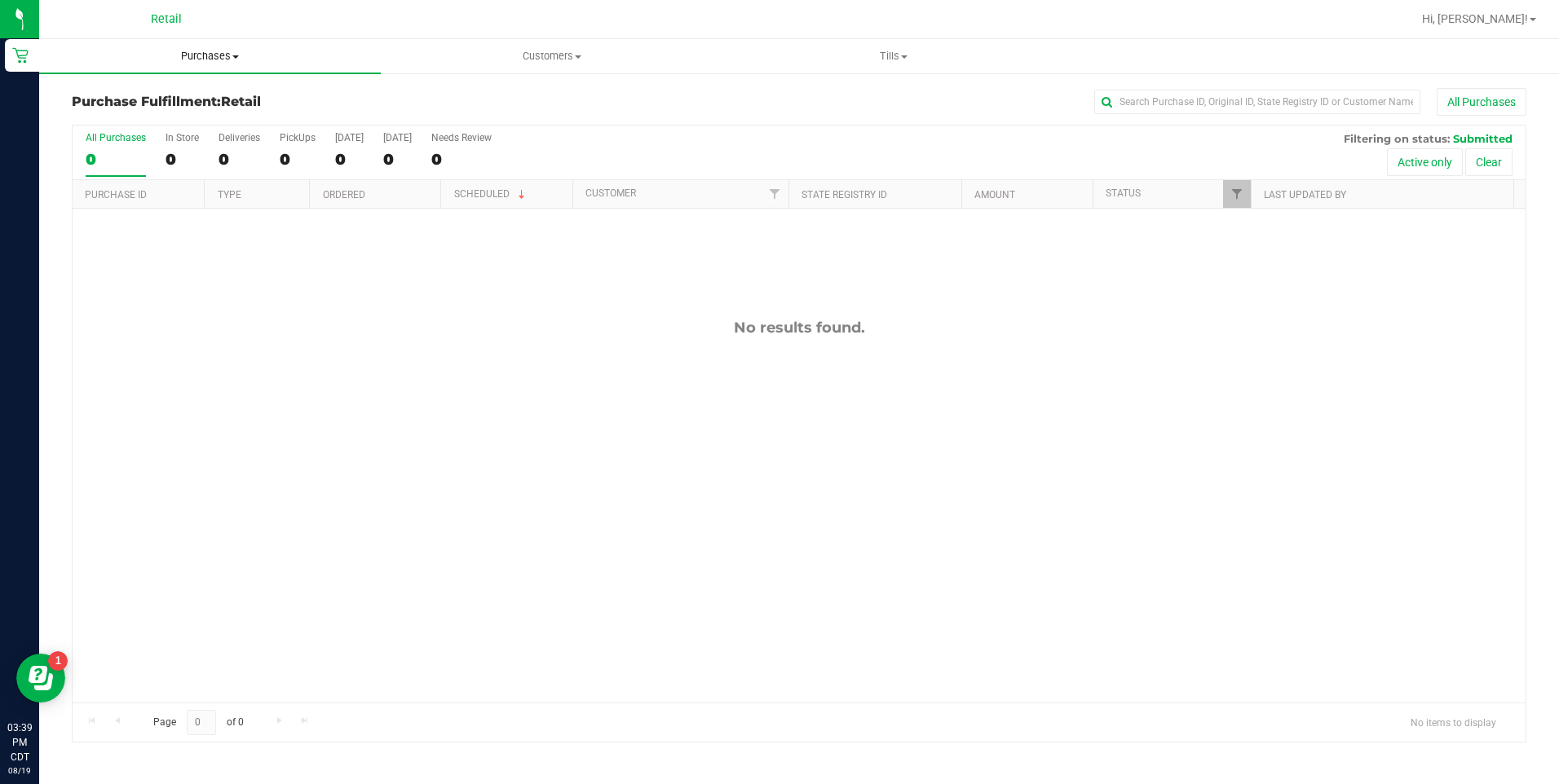
click at [230, 56] on span "Purchases" at bounding box center [210, 56] width 341 height 15
click at [169, 133] on li "All purchases" at bounding box center [210, 138] width 341 height 19
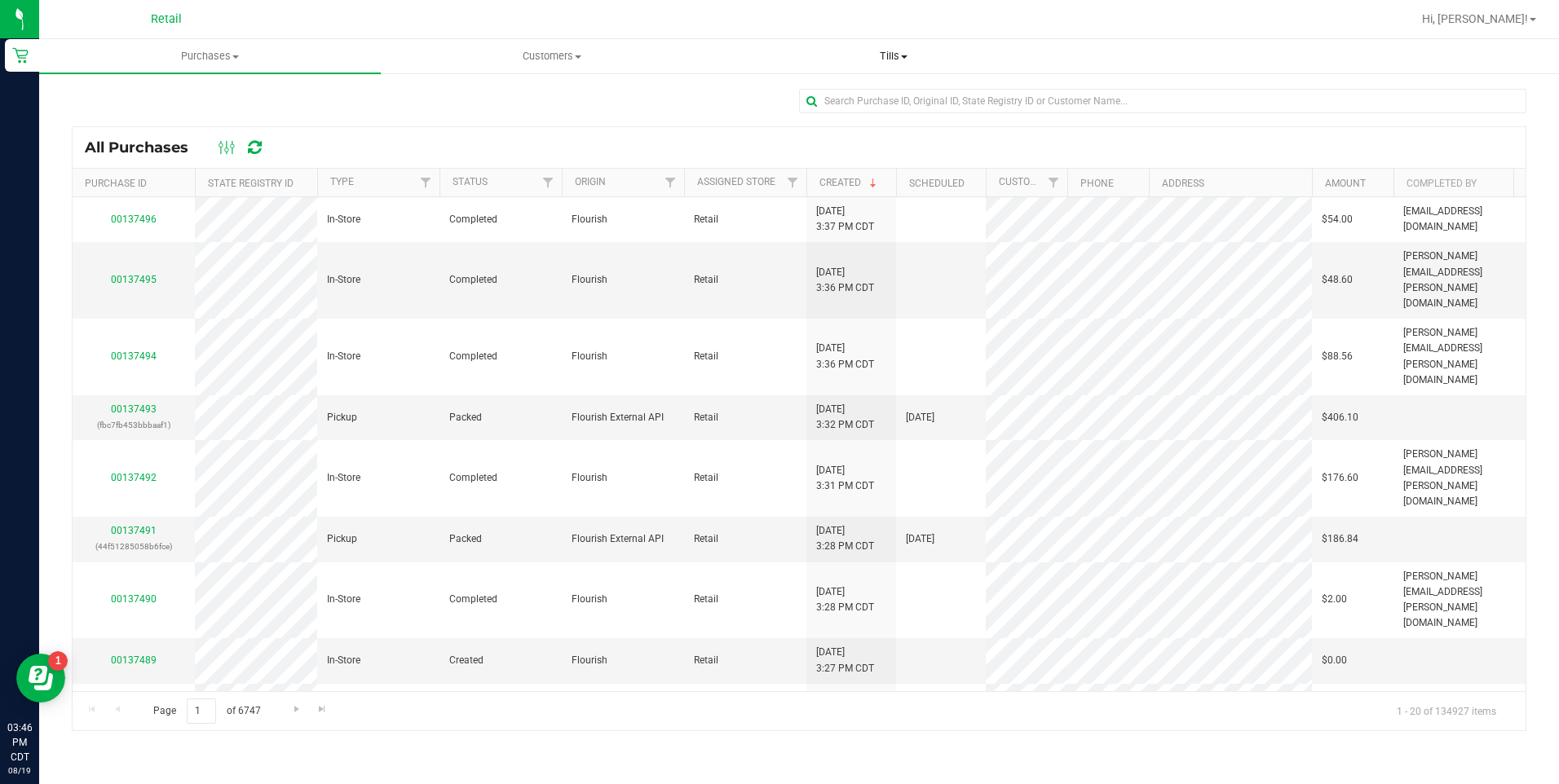
click at [878, 57] on span "Tills" at bounding box center [893, 56] width 340 height 15
click at [834, 96] on li "Manage tills" at bounding box center [893, 99] width 341 height 19
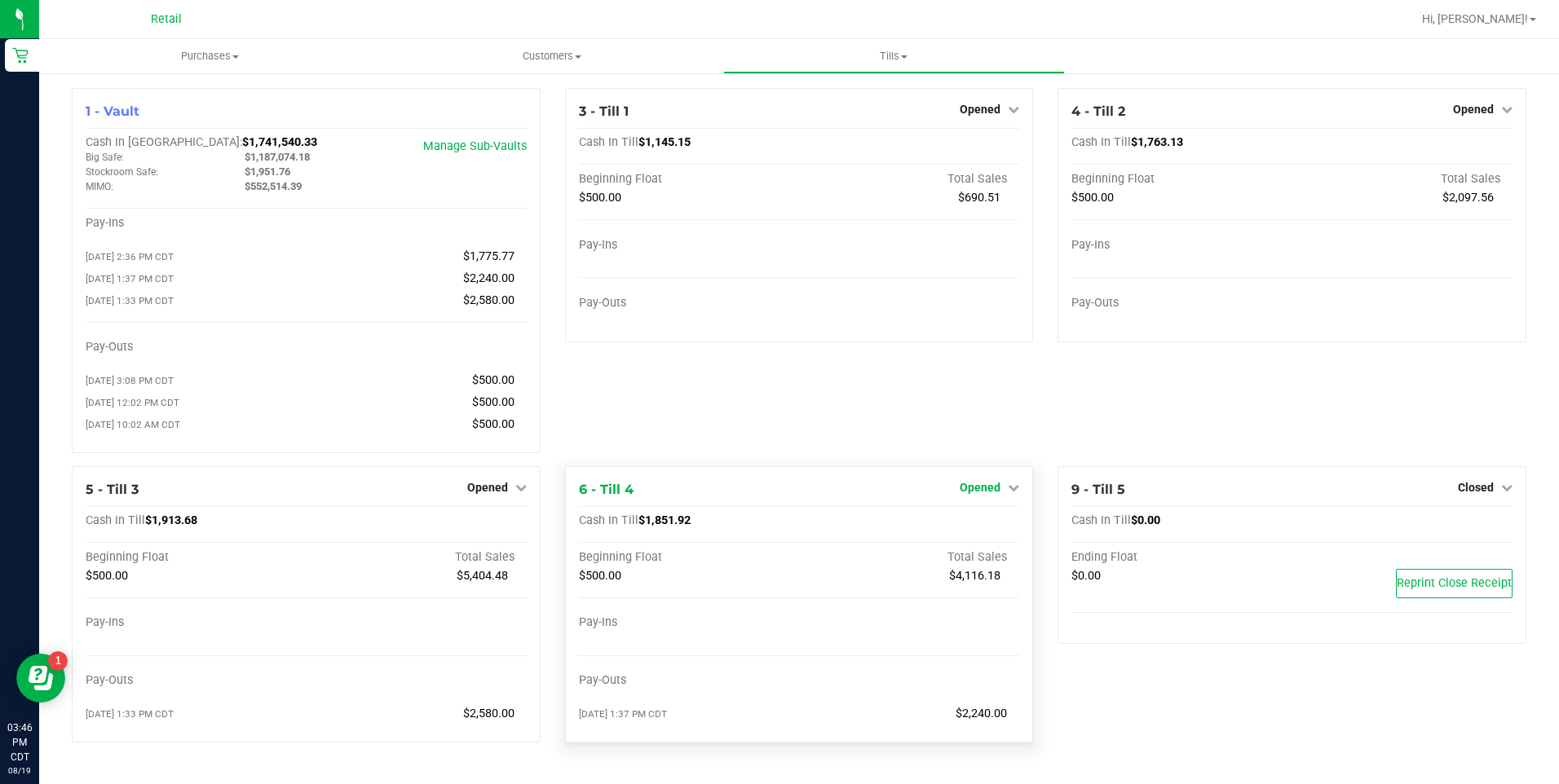
click at [974, 494] on span "Opened" at bounding box center [980, 487] width 41 height 13
click at [968, 526] on link "Close Till" at bounding box center [983, 520] width 44 height 13
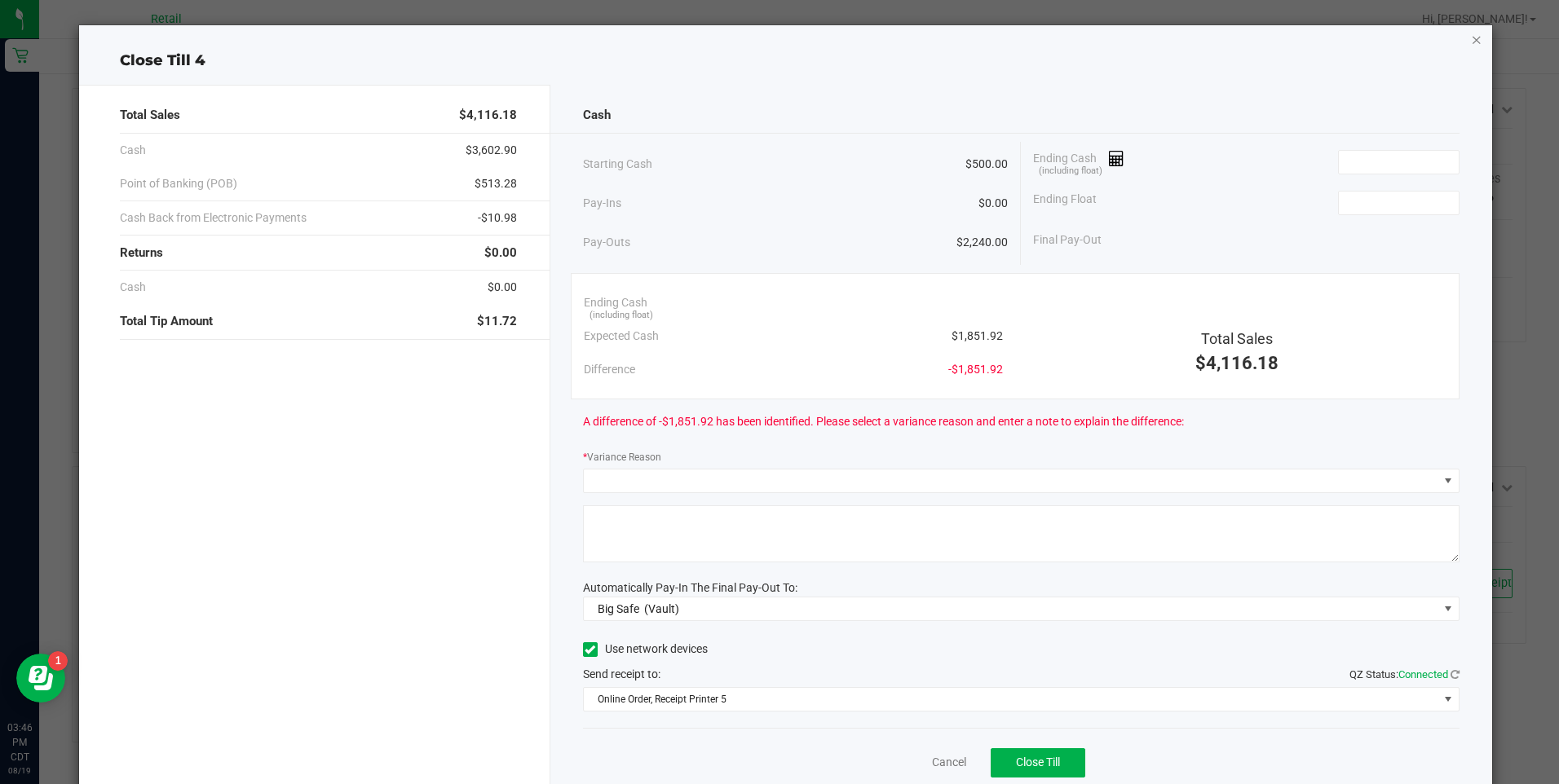
click at [1471, 43] on icon "button" at bounding box center [1476, 39] width 11 height 19
